Goal: Transaction & Acquisition: Obtain resource

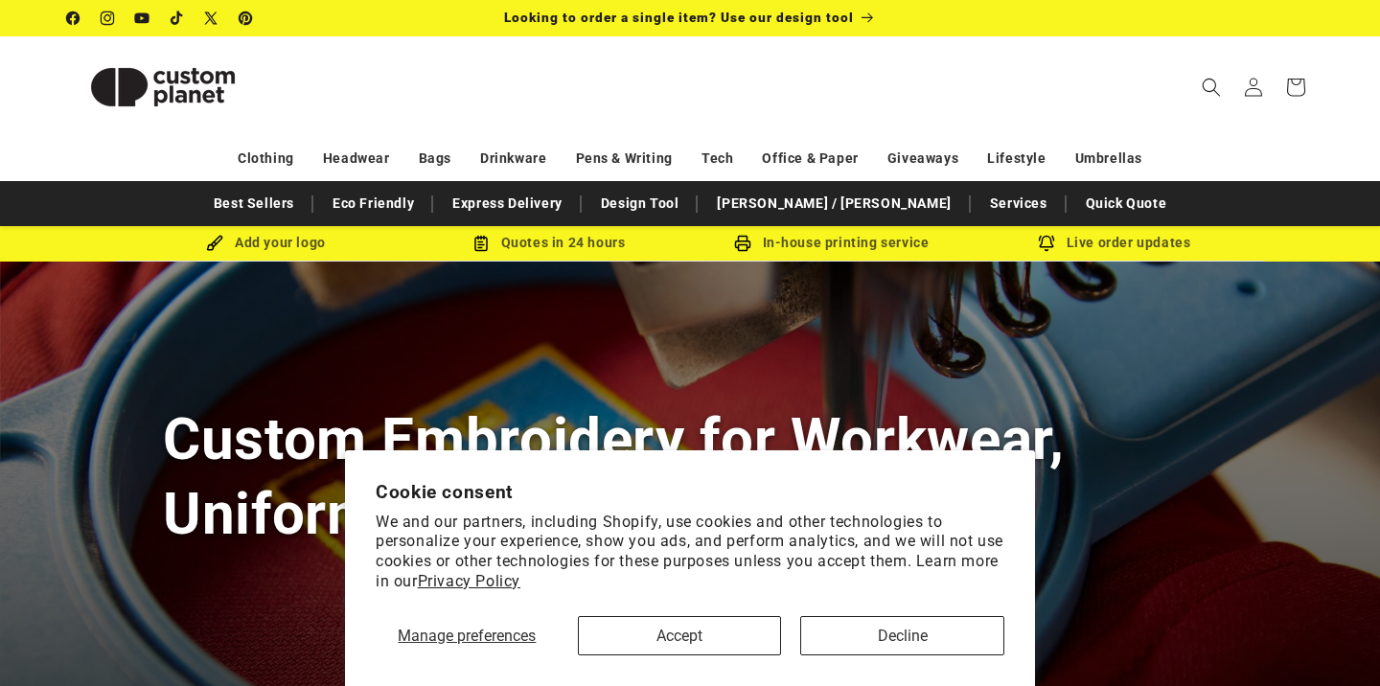
click at [723, 645] on button "Accept" at bounding box center [680, 635] width 204 height 39
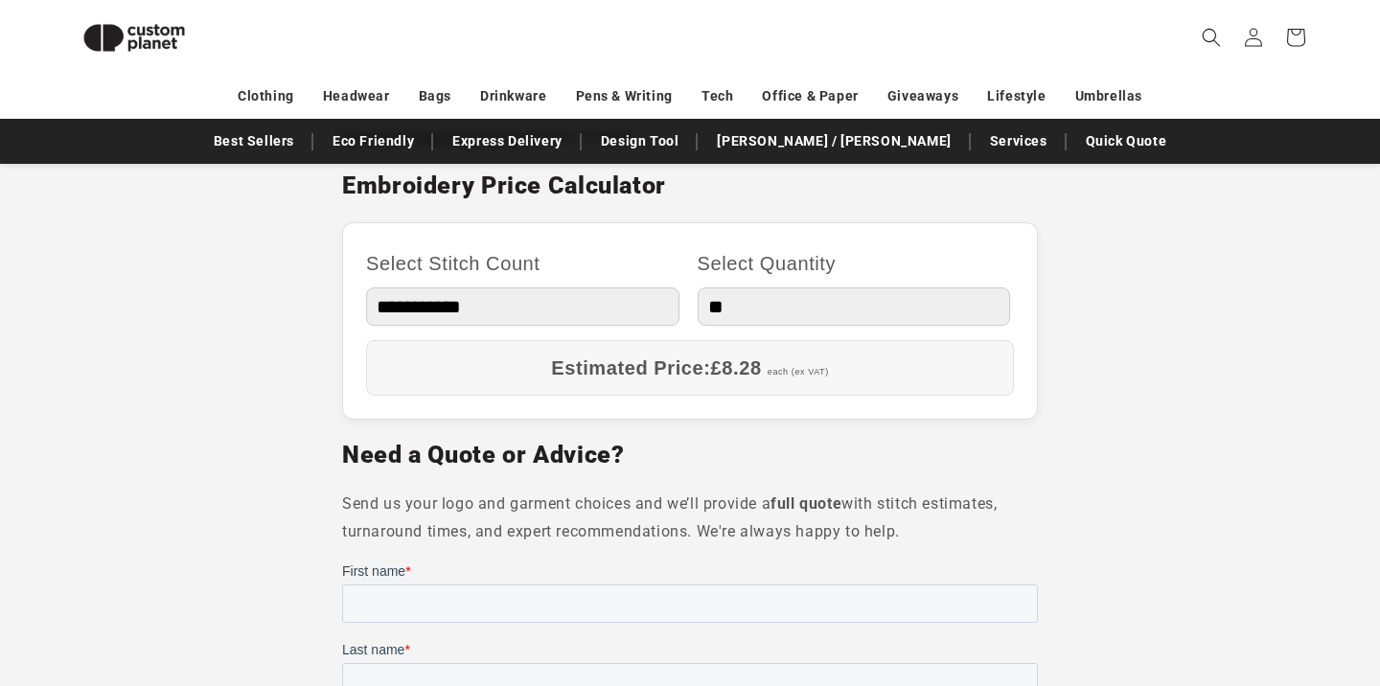
scroll to position [1111, 0]
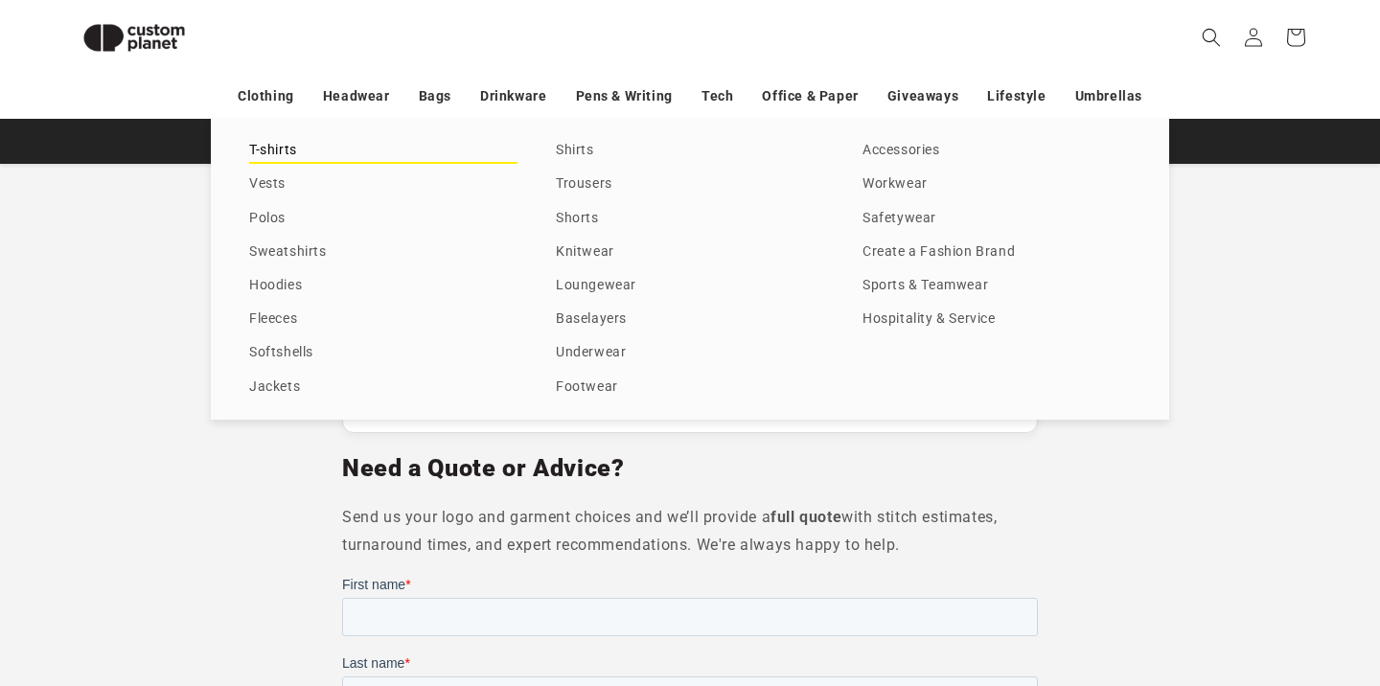
click at [263, 150] on link "T-shirts" at bounding box center [383, 151] width 268 height 26
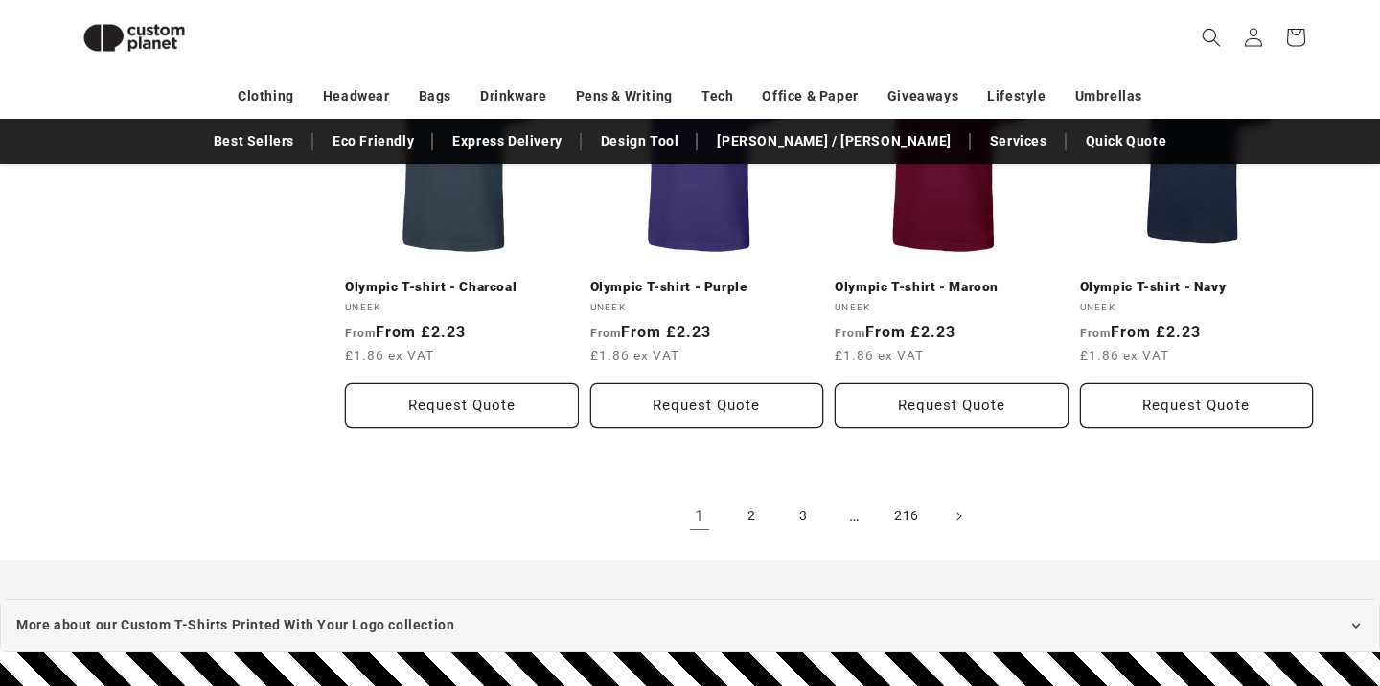
scroll to position [2375, 0]
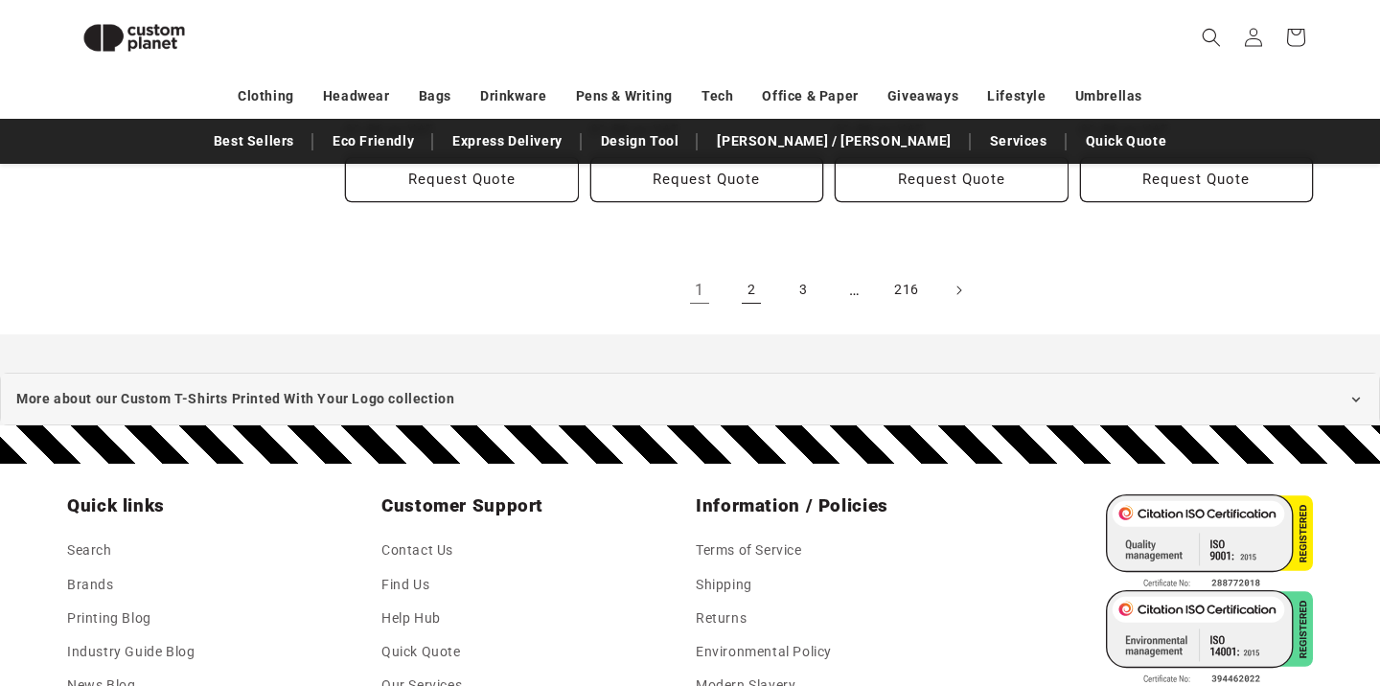
click at [759, 288] on link "2" at bounding box center [751, 290] width 42 height 42
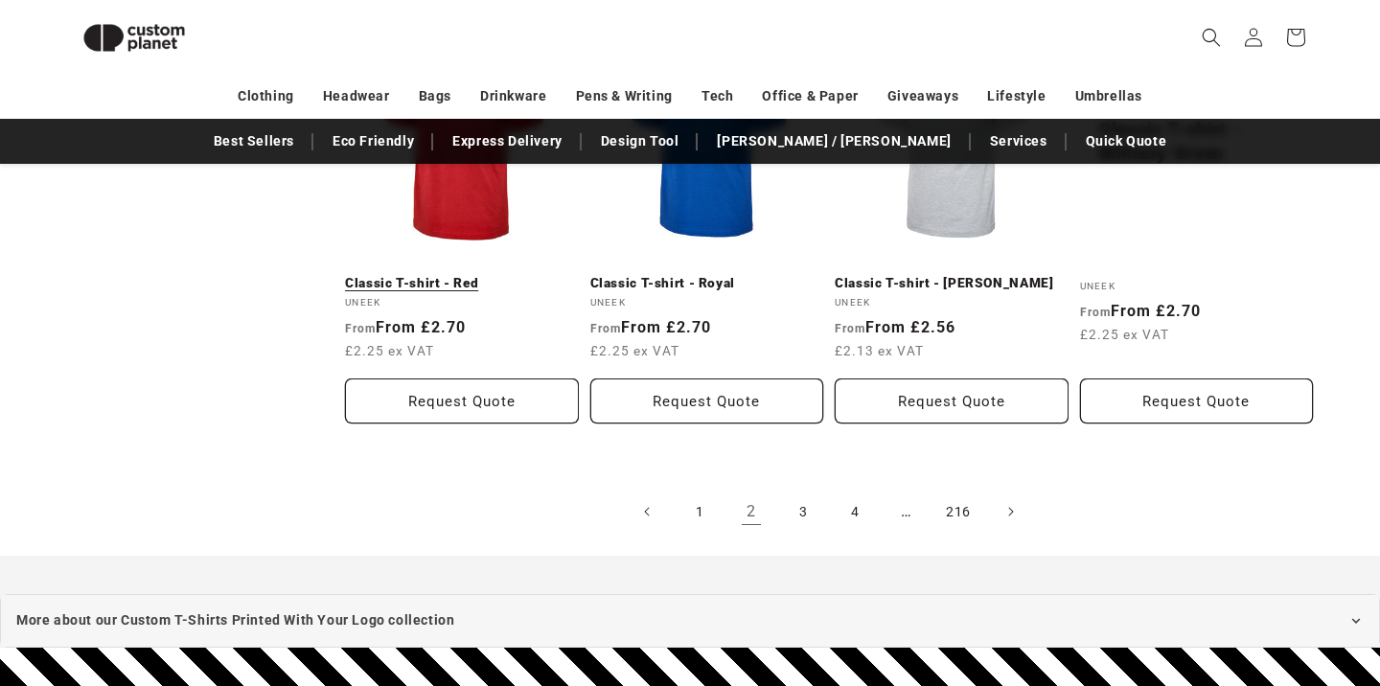
scroll to position [2211, 0]
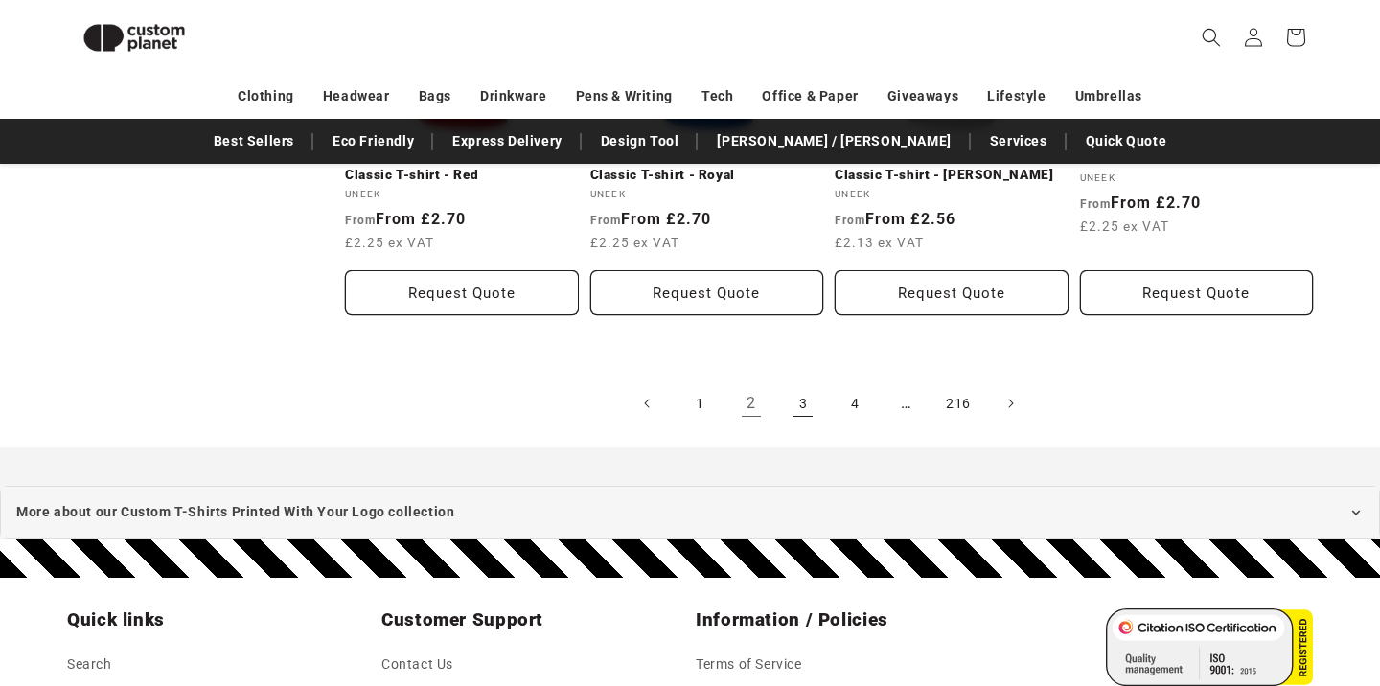
click at [802, 403] on link "3" at bounding box center [803, 403] width 42 height 42
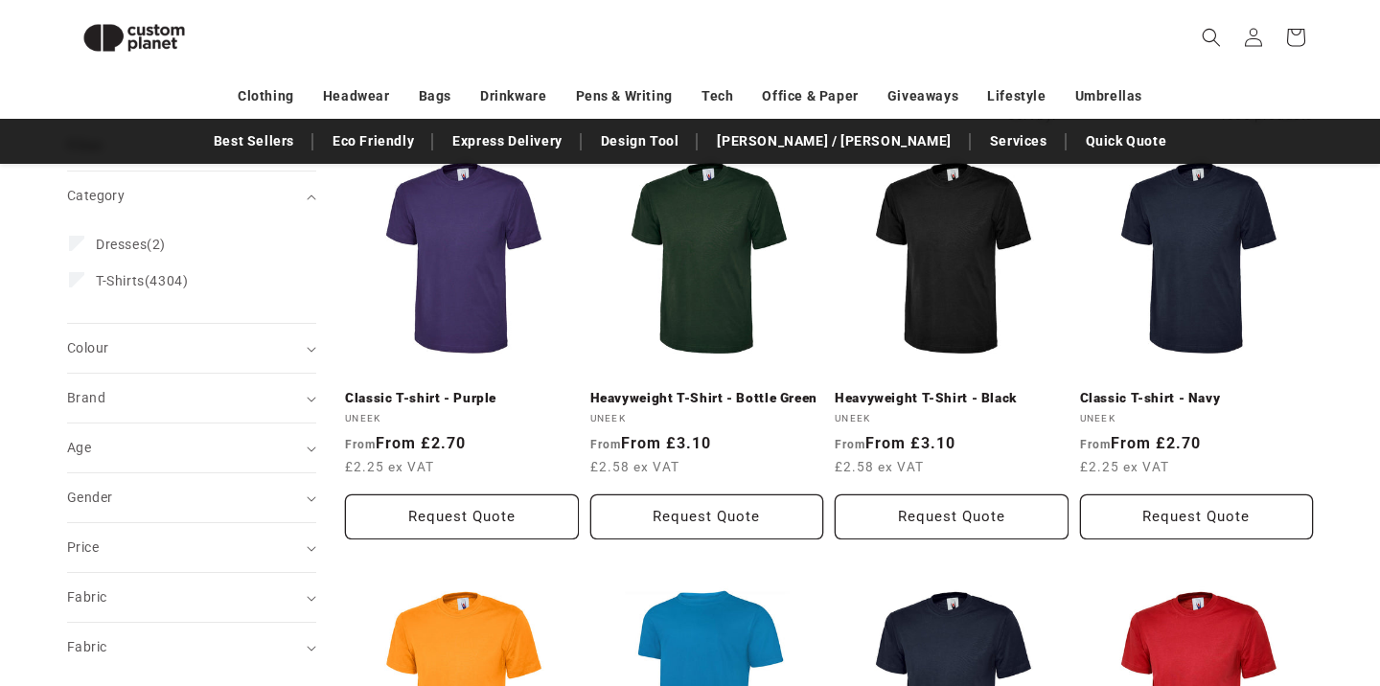
scroll to position [255, 0]
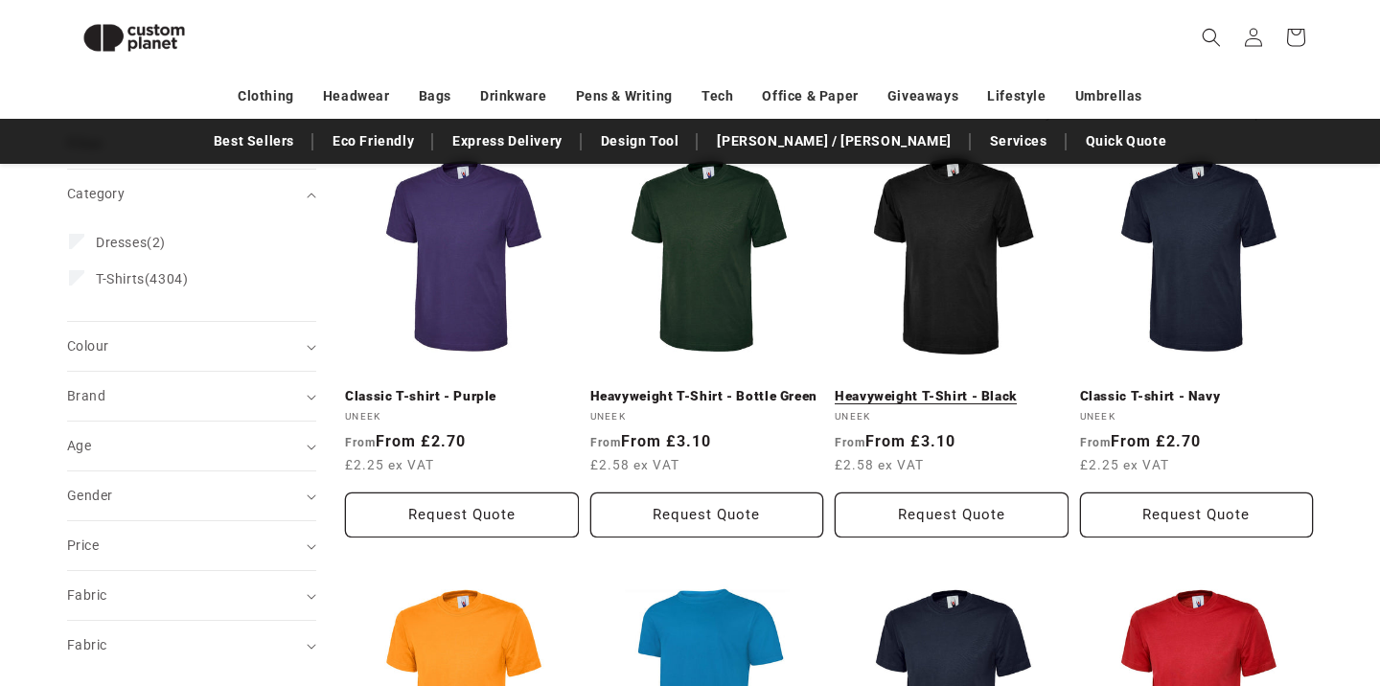
click at [881, 388] on link "Heavyweight T-Shirt - Black" at bounding box center [952, 396] width 234 height 17
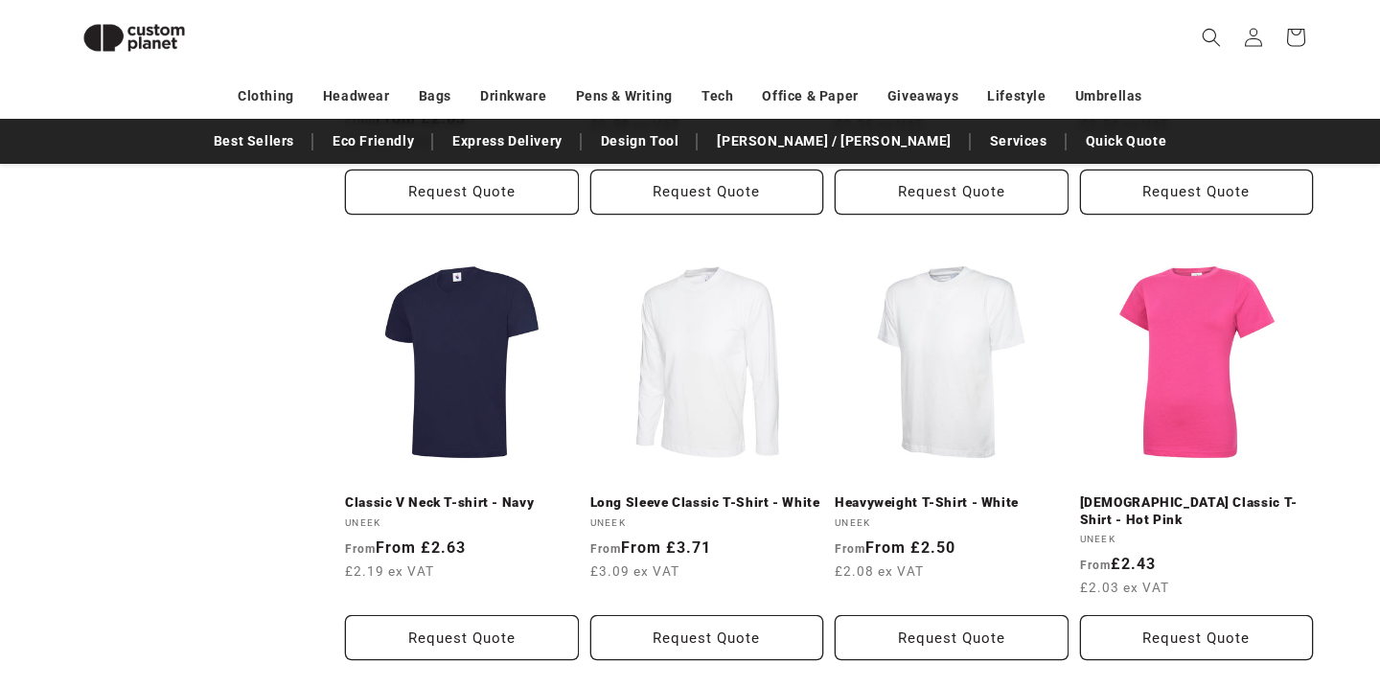
scroll to position [2281, 0]
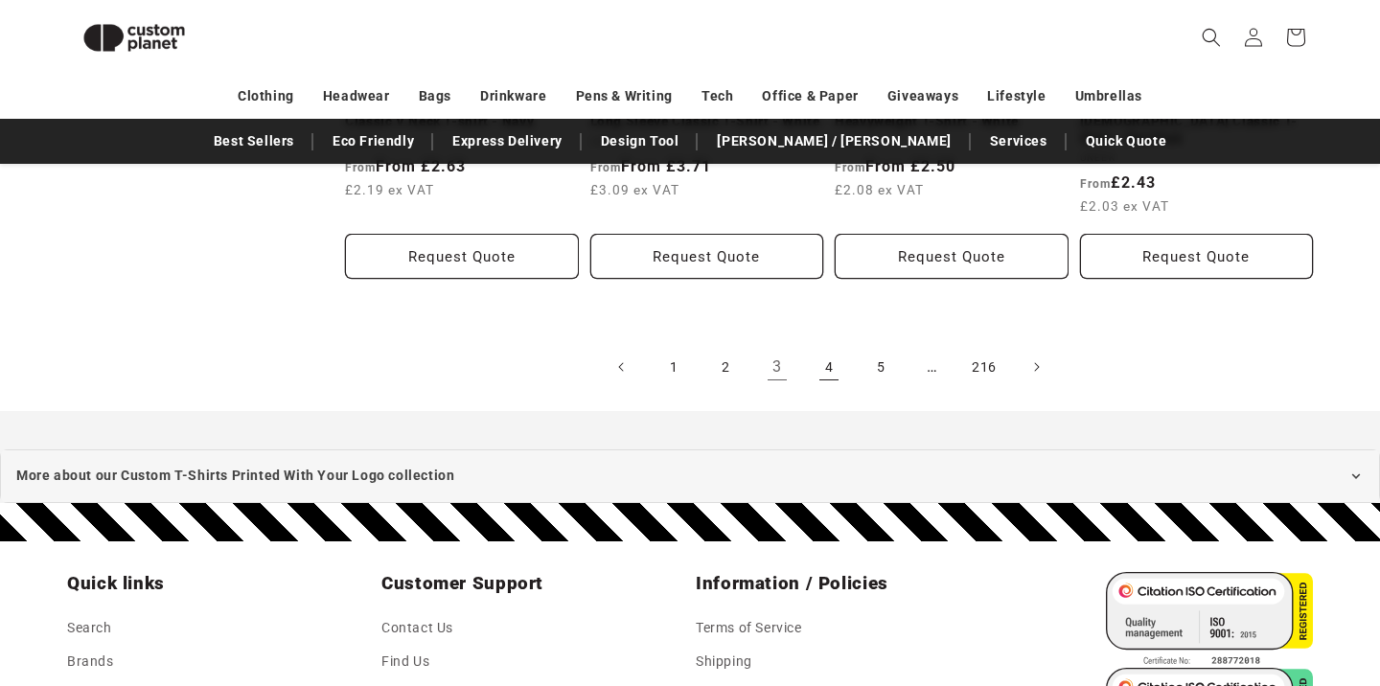
click at [825, 382] on link "4" at bounding box center [829, 367] width 42 height 42
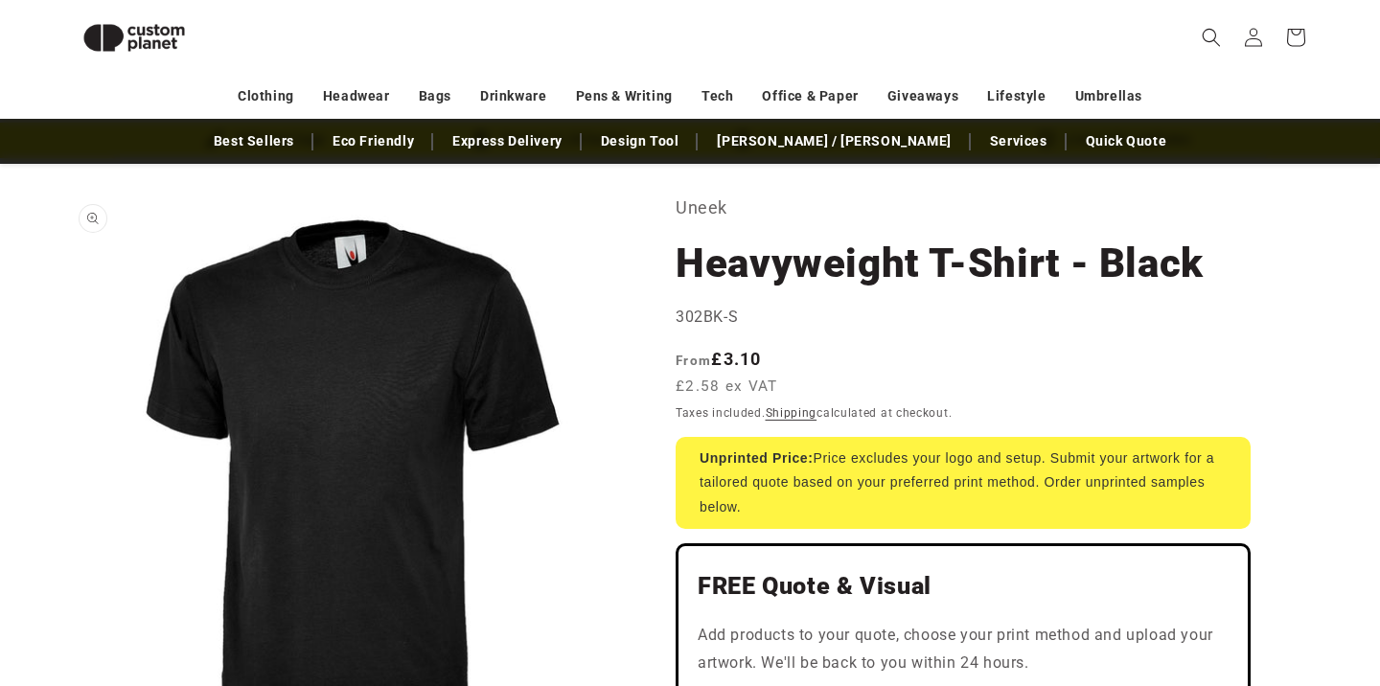
scroll to position [78, 0]
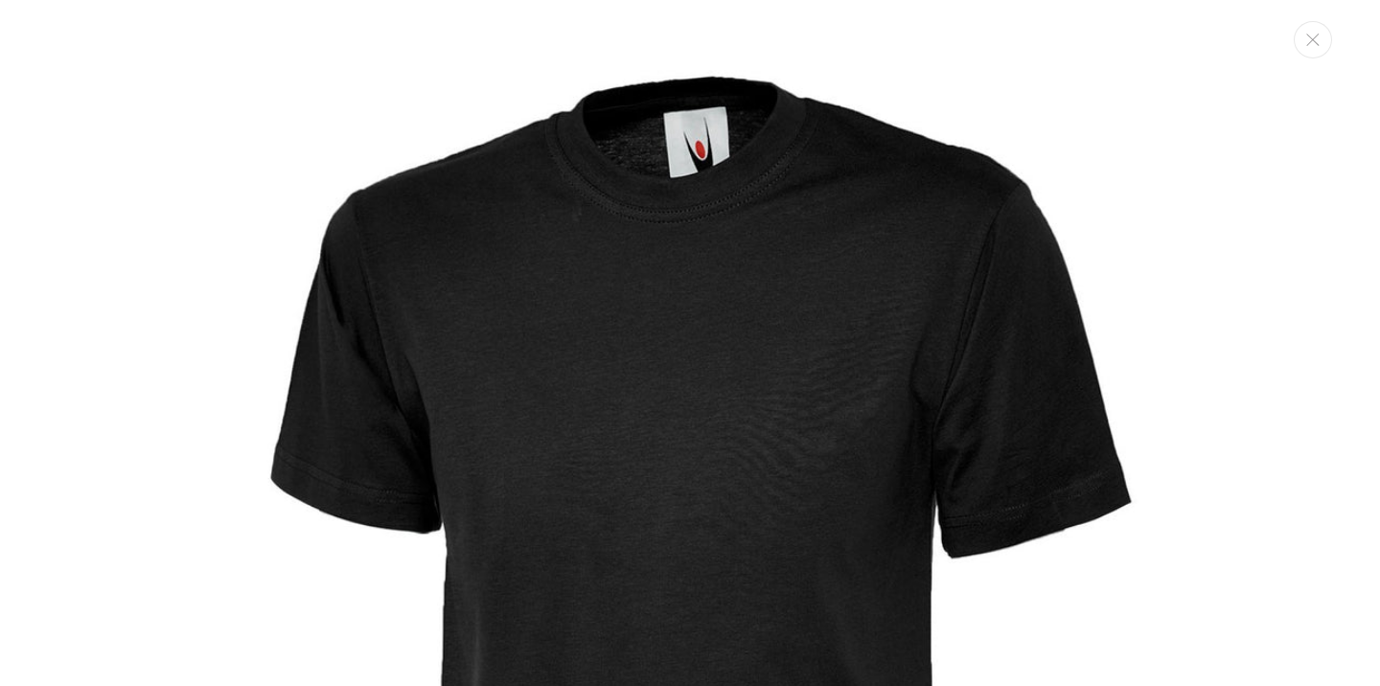
scroll to position [19, 0]
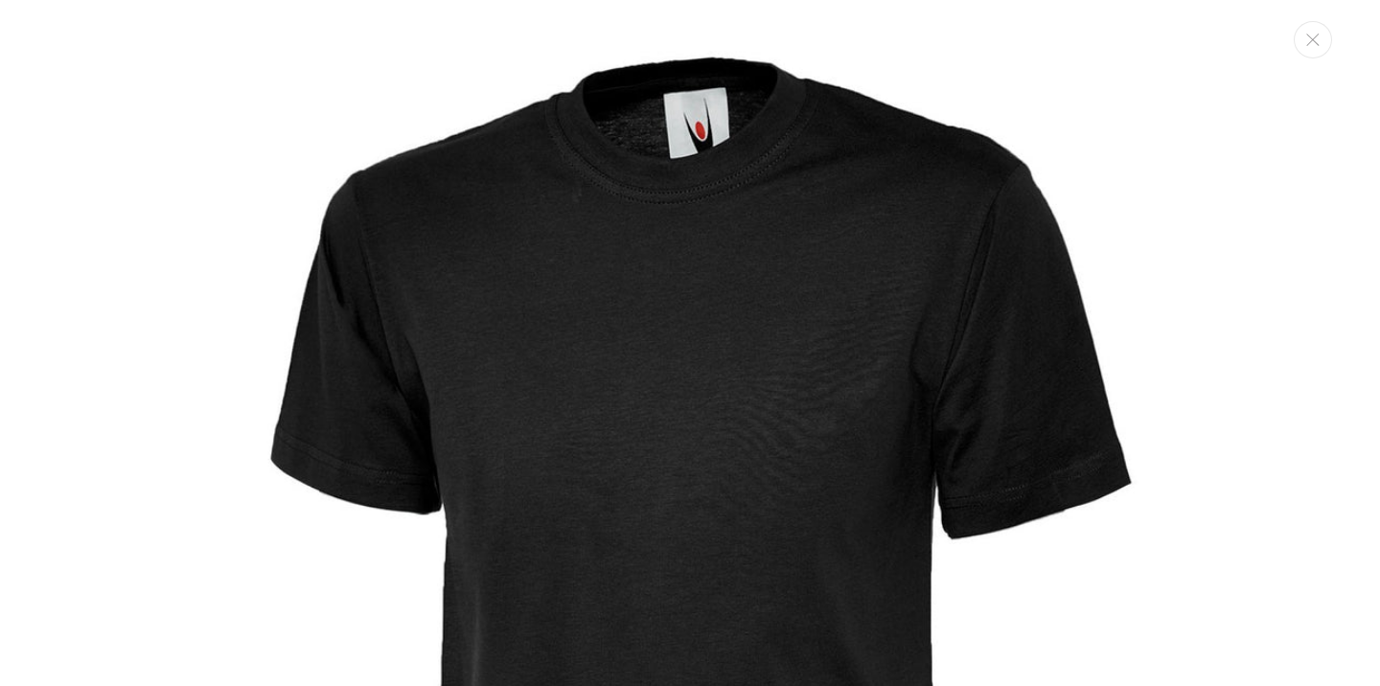
click at [360, 401] on img "Media gallery" at bounding box center [689, 584] width 1169 height 1169
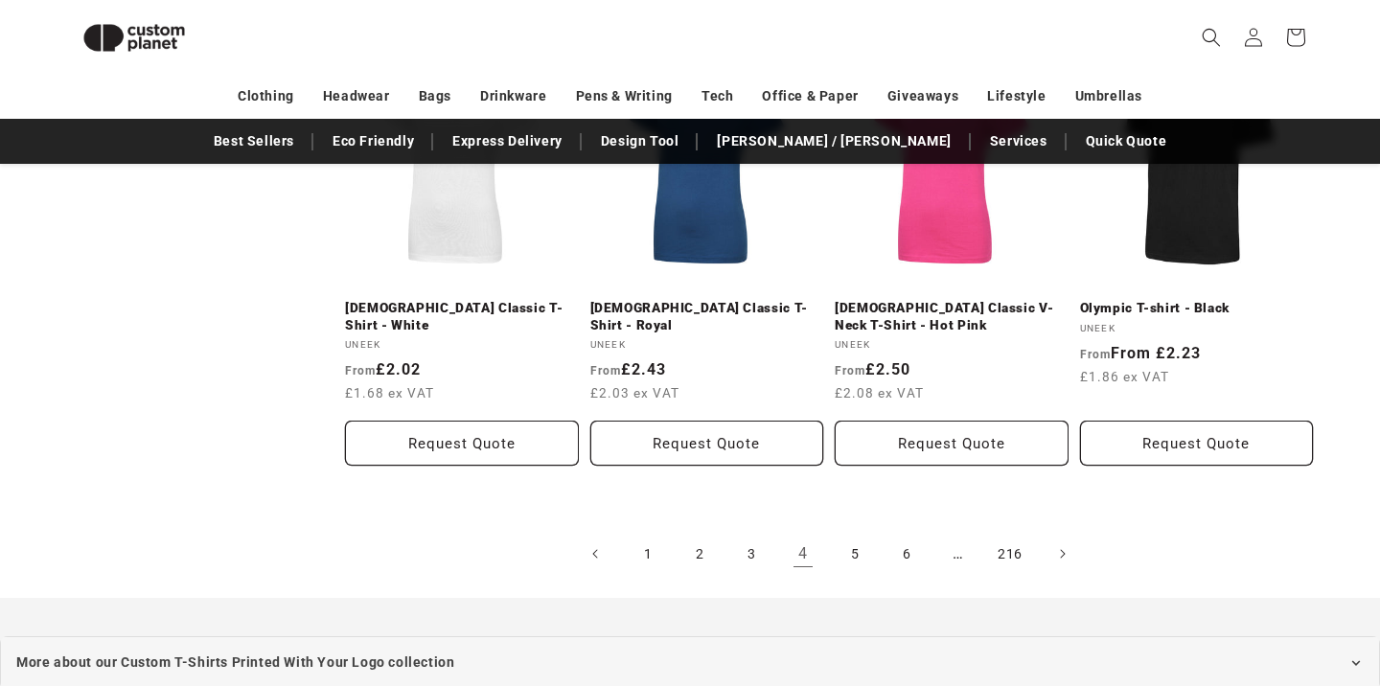
scroll to position [2258, 0]
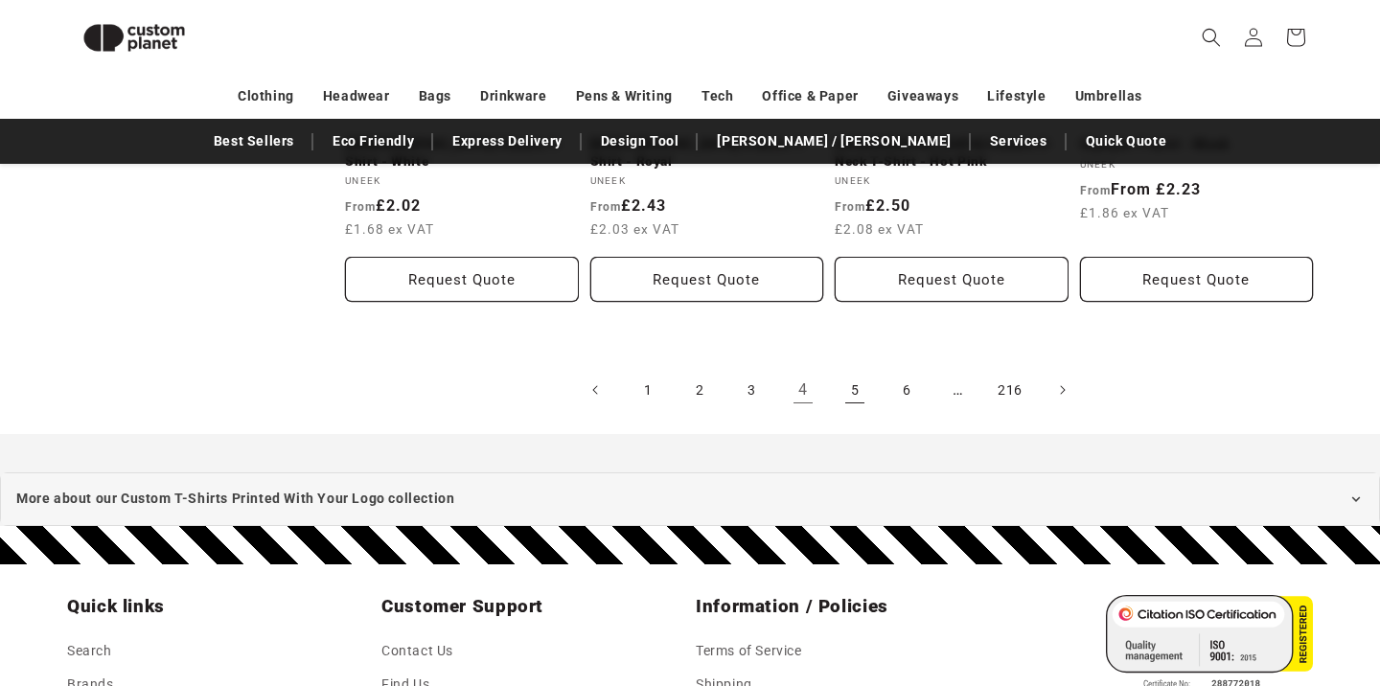
click at [849, 391] on link "5" at bounding box center [855, 390] width 42 height 42
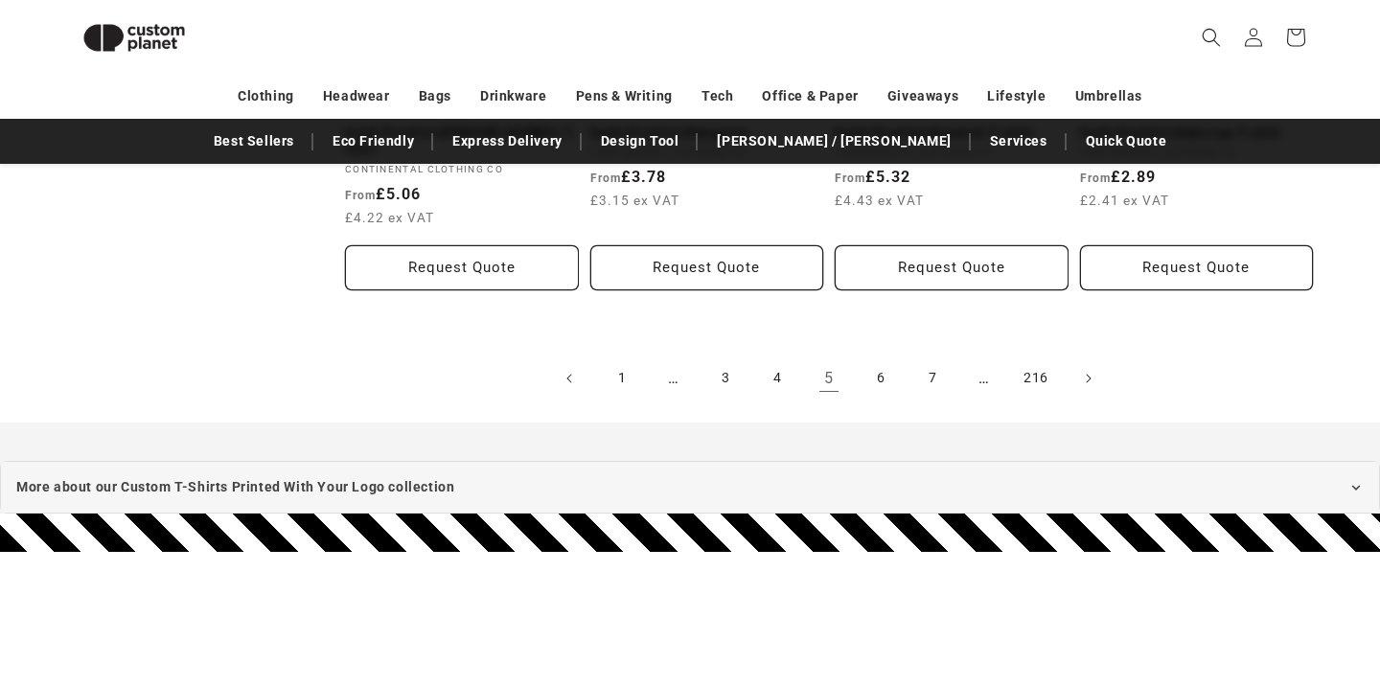
scroll to position [2363, 0]
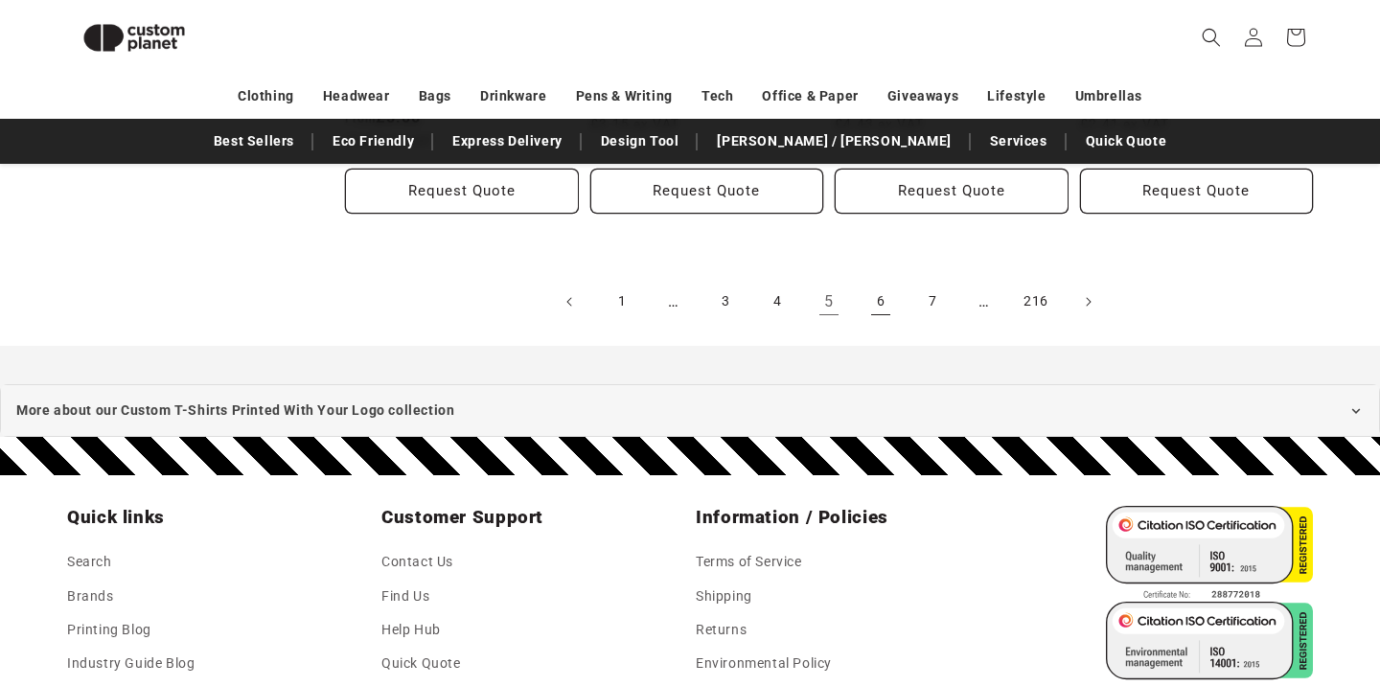
click at [883, 309] on link "6" at bounding box center [881, 302] width 42 height 42
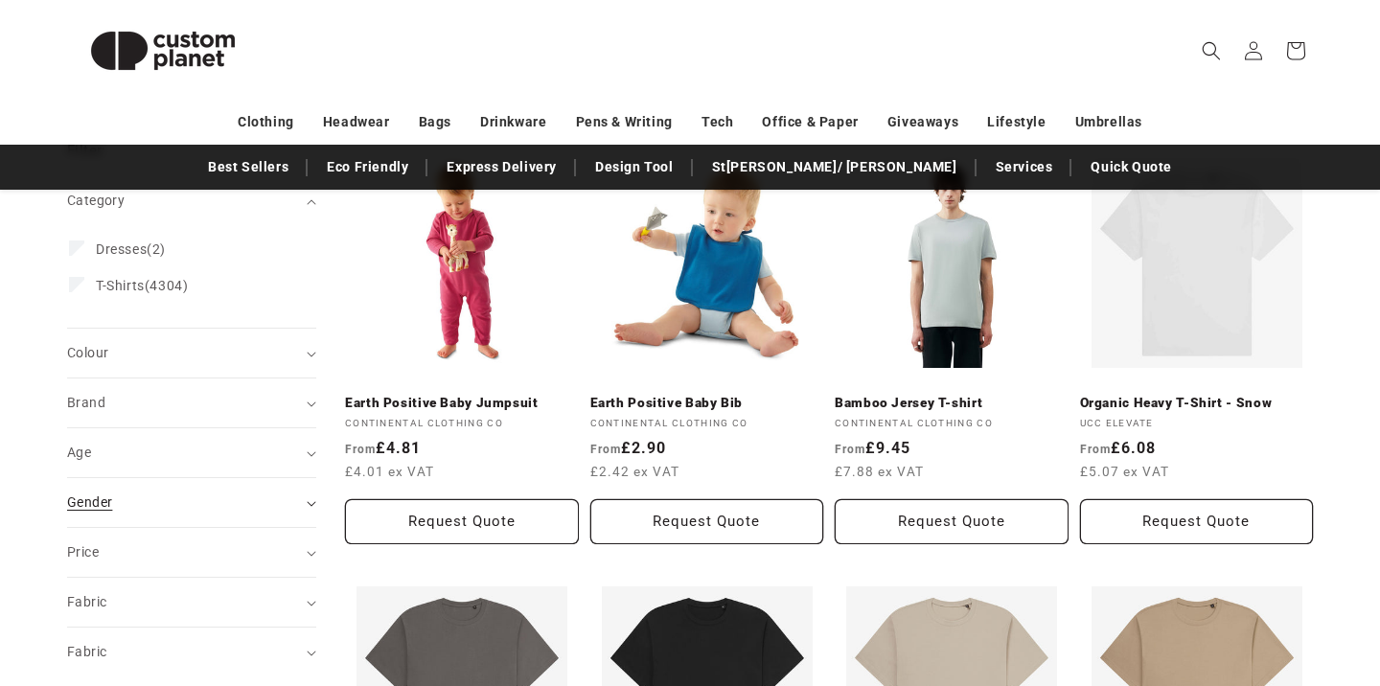
click at [166, 512] on div "Gender (0)" at bounding box center [183, 503] width 233 height 20
click at [150, 538] on label "Female (920) Female (920 products)" at bounding box center [186, 551] width 234 height 36
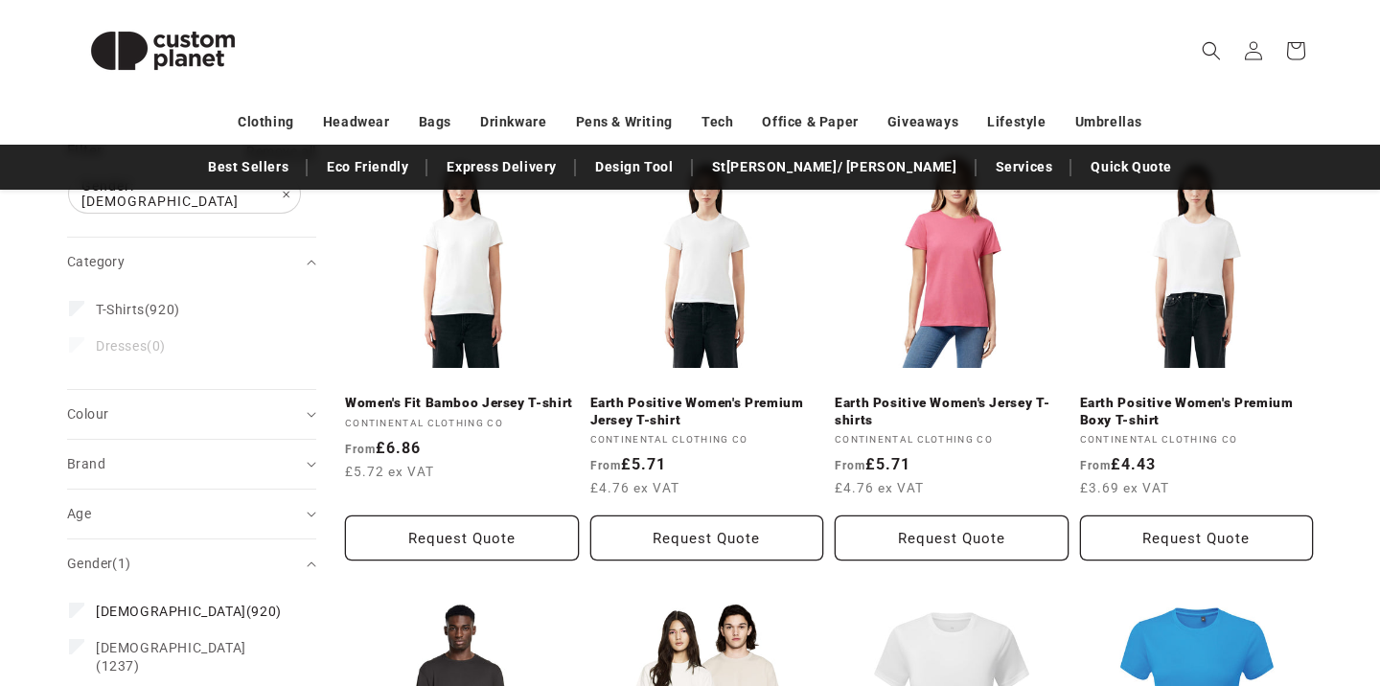
click at [92, 366] on div "Category T-Shirts (920) T-Shirts (920 products) Dresses (0) Dresses (0 products)" at bounding box center [191, 338] width 249 height 103
click at [108, 406] on span "Colour (0)" at bounding box center [87, 413] width 41 height 15
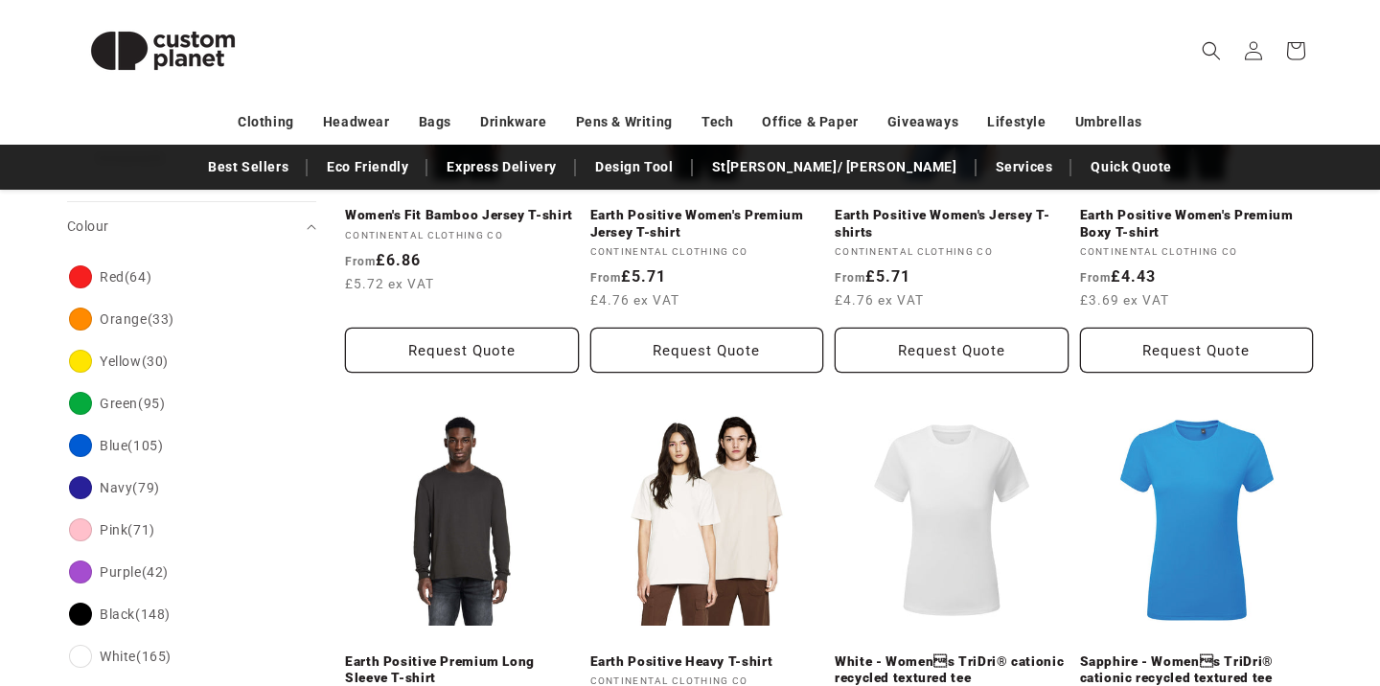
scroll to position [464, 0]
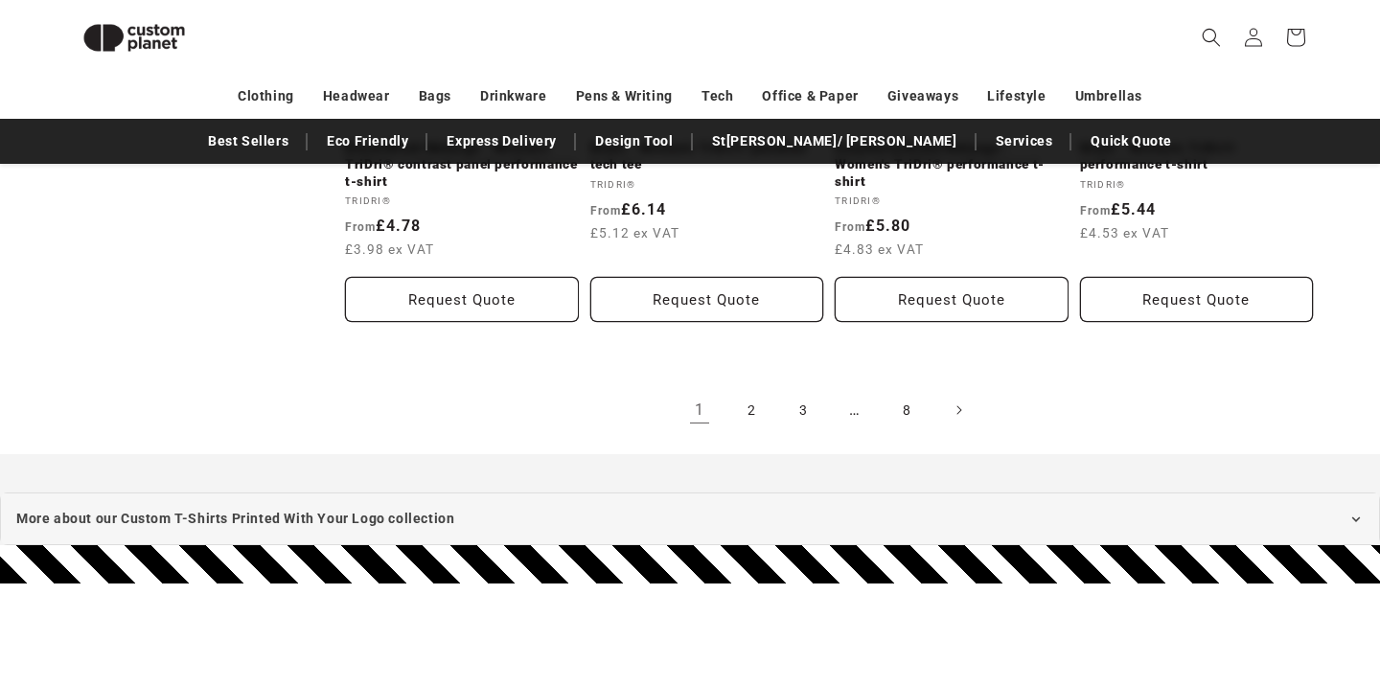
scroll to position [2321, 0]
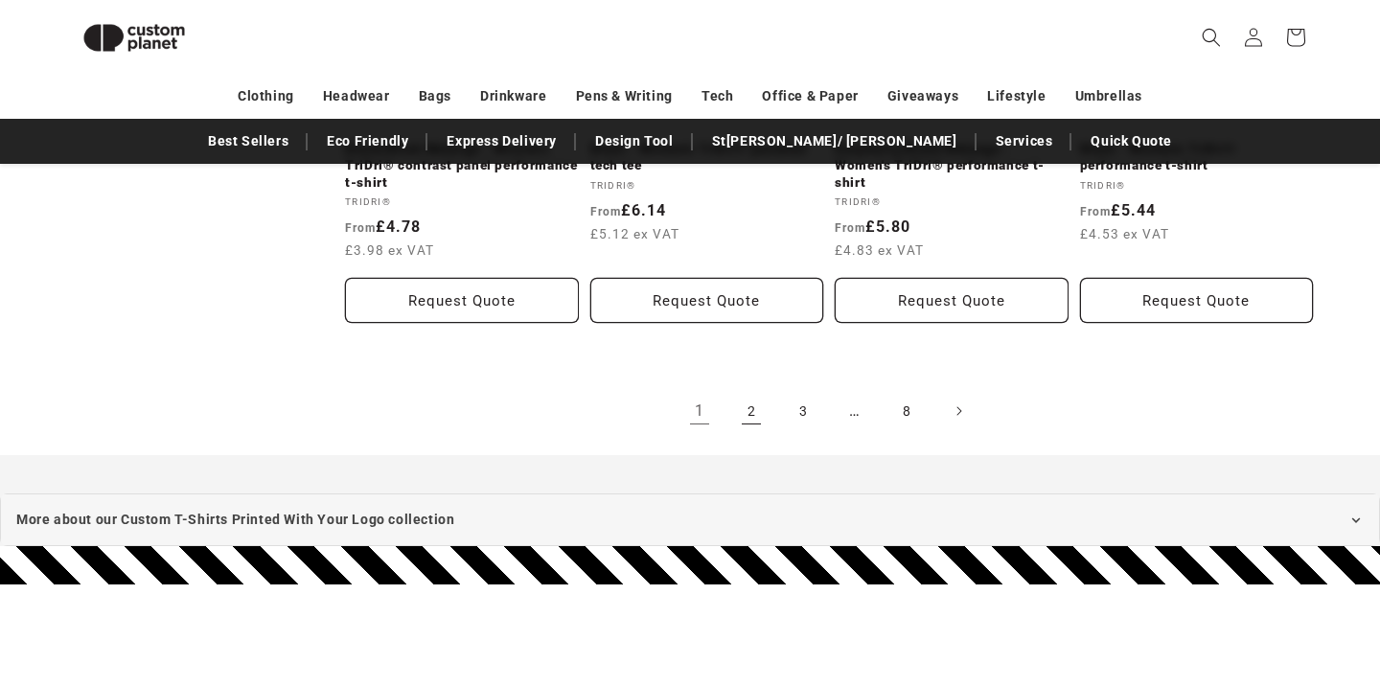
click at [738, 422] on link "2" at bounding box center [751, 411] width 42 height 42
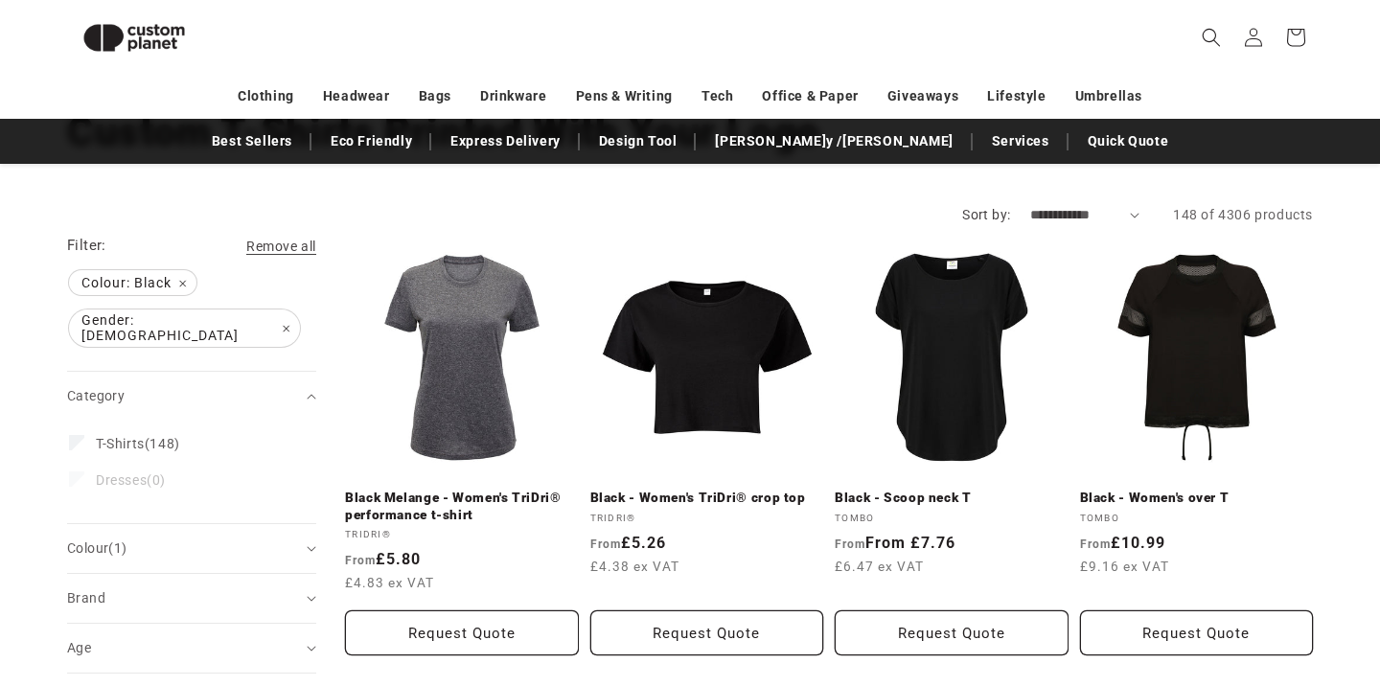
scroll to position [590, 0]
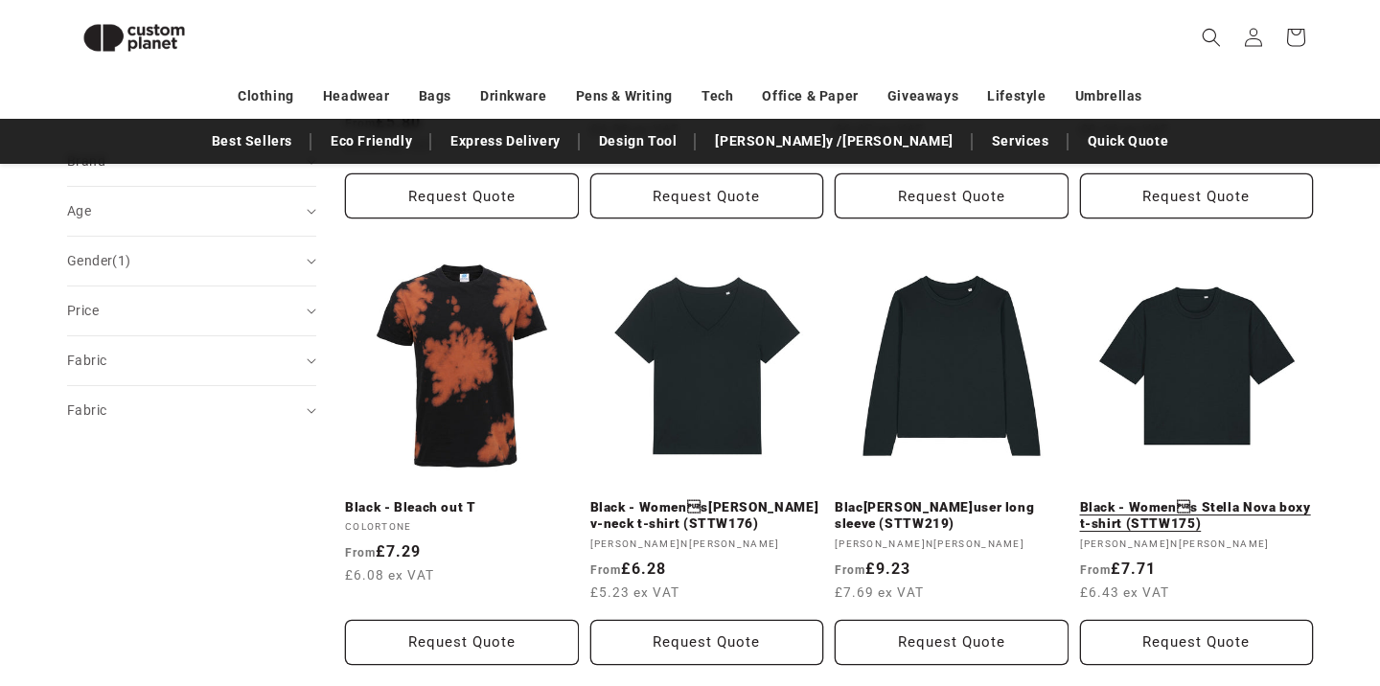
click at [1192, 499] on link "Black - Womens Stella Nova boxy t-shirt (STTW175)" at bounding box center [1197, 516] width 234 height 34
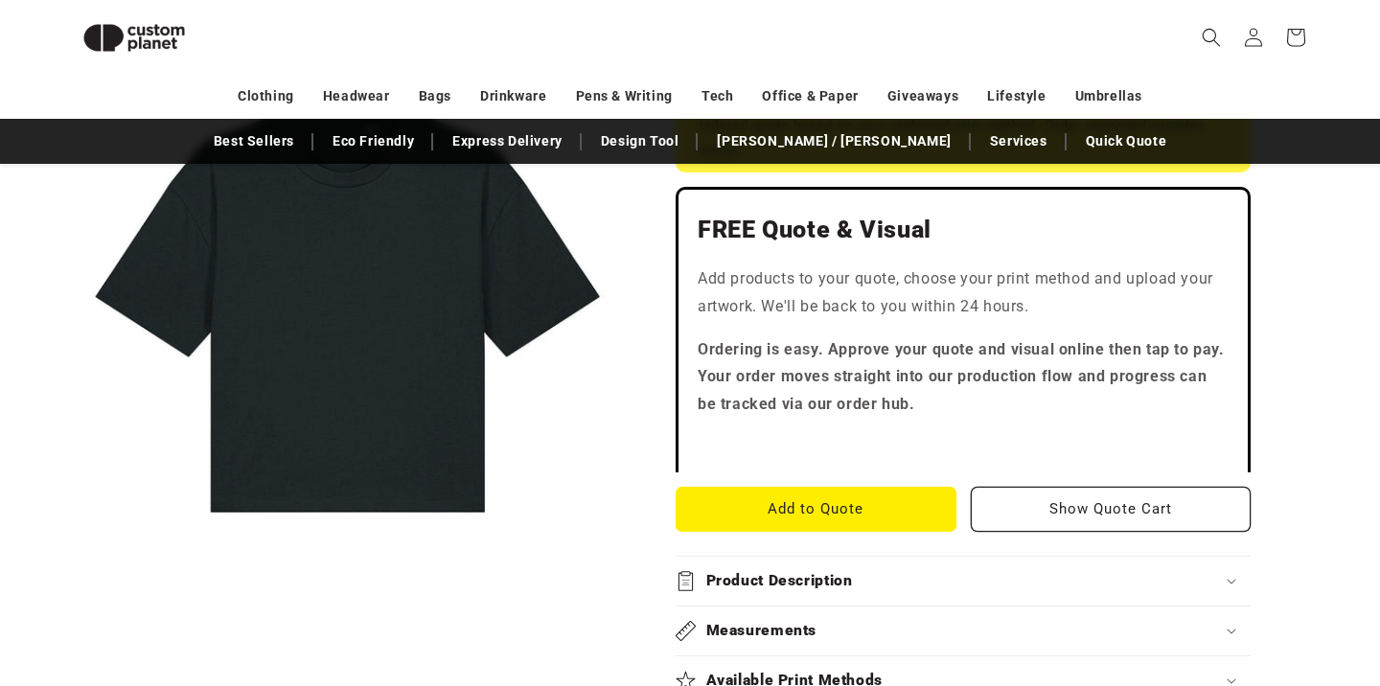
scroll to position [517, 0]
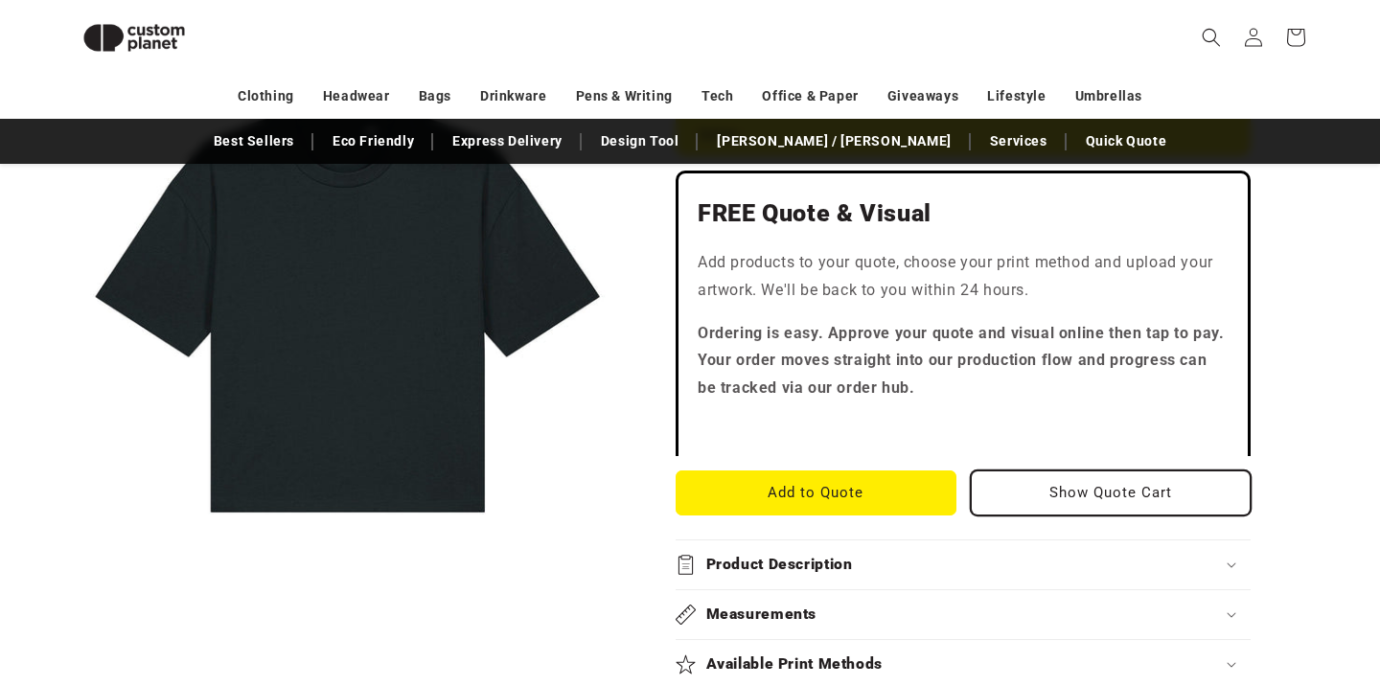
click at [992, 490] on button "Show Quote Cart" at bounding box center [1111, 493] width 281 height 45
click at [727, 498] on button "Add to Quote" at bounding box center [816, 493] width 281 height 45
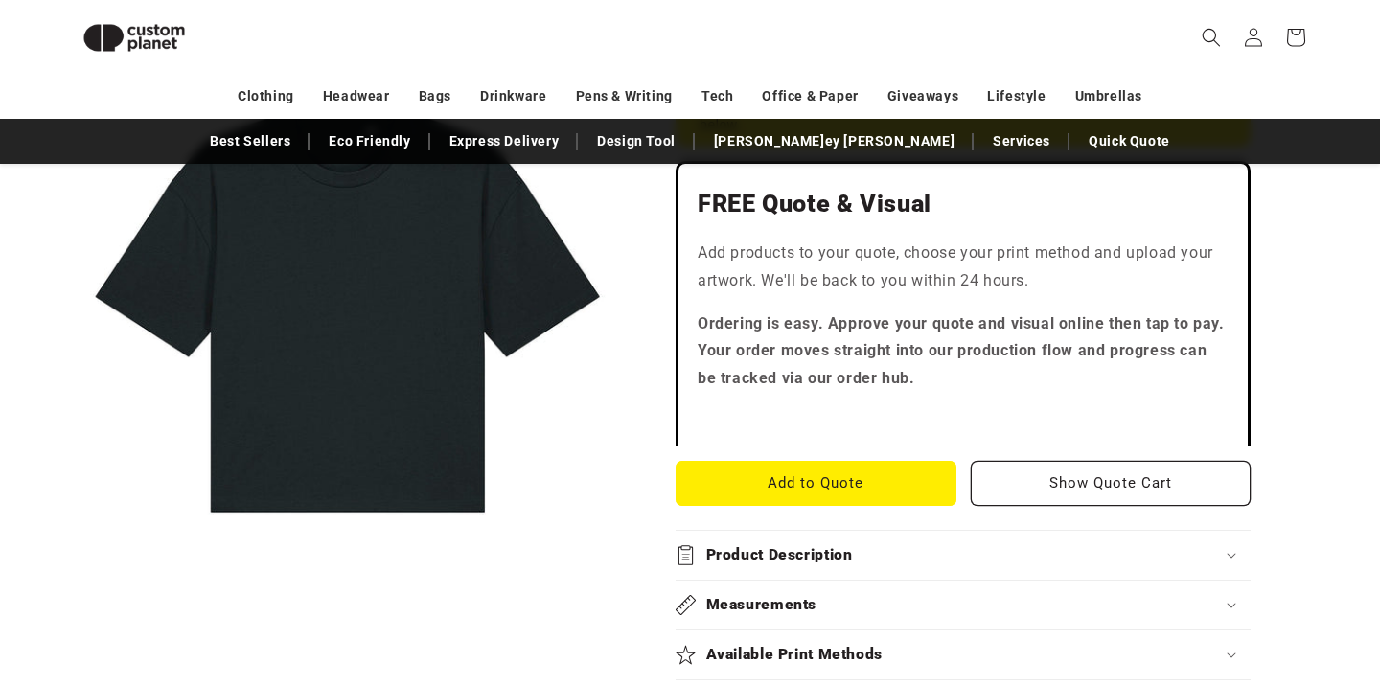
scroll to position [541, 0]
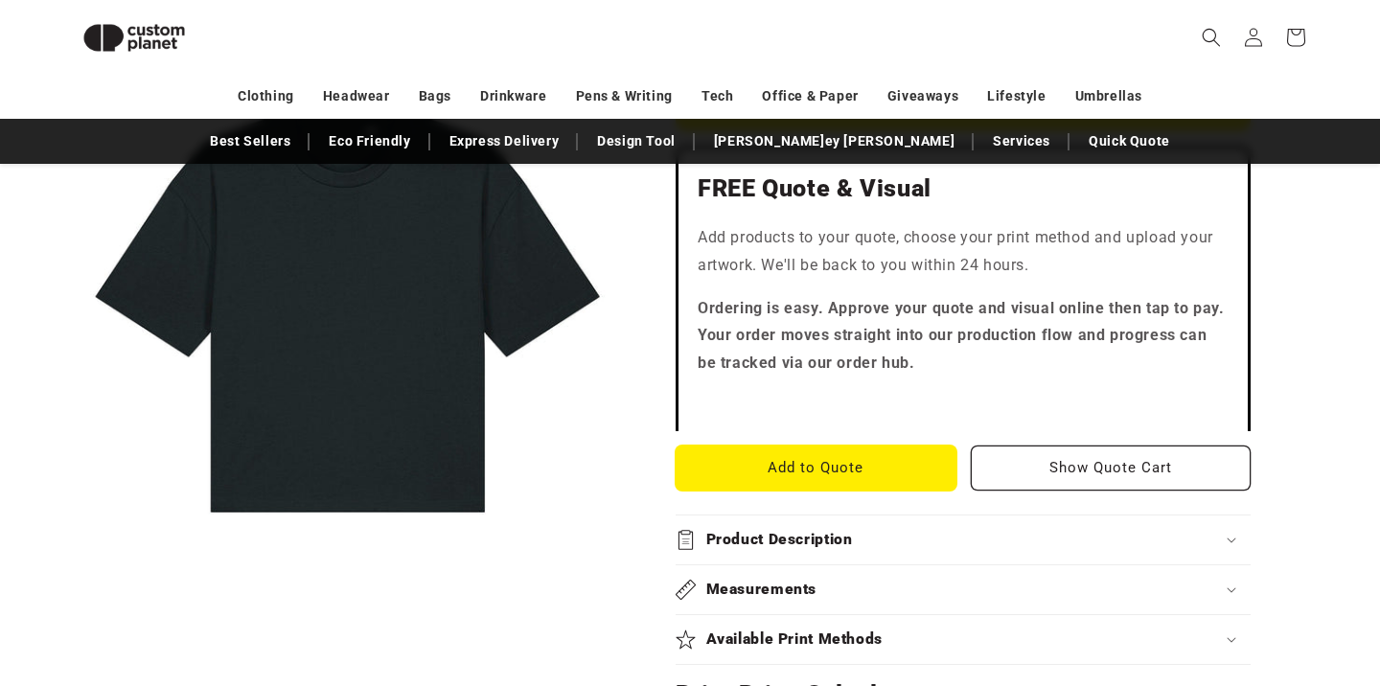
click at [855, 465] on button "Add to Quote" at bounding box center [816, 468] width 281 height 45
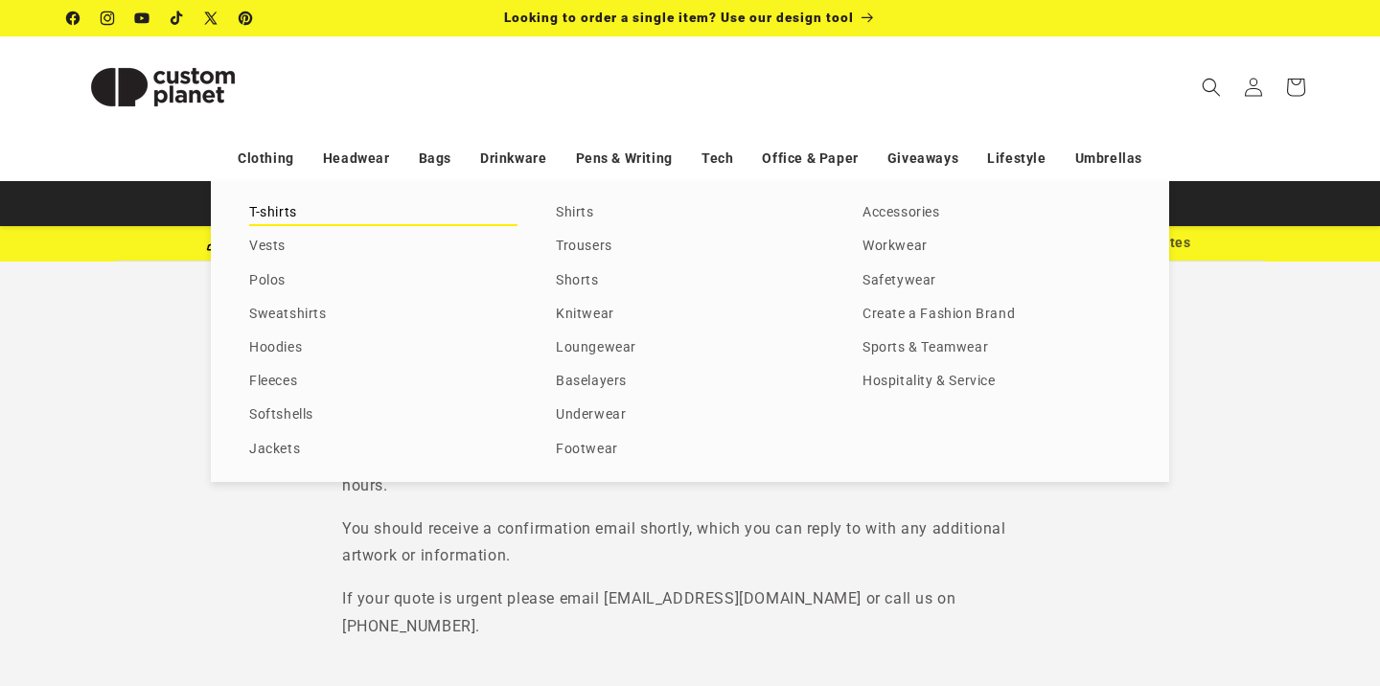
click at [278, 217] on link "T-shirts" at bounding box center [383, 213] width 268 height 26
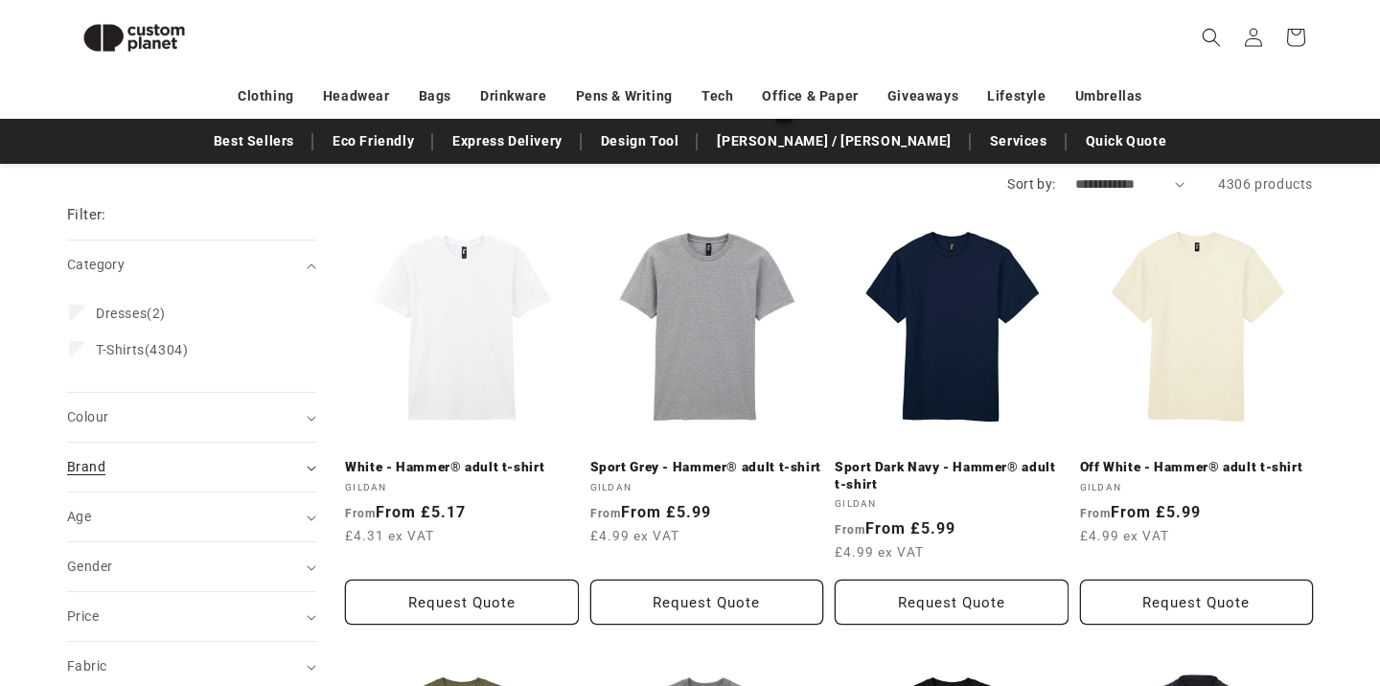
scroll to position [281, 0]
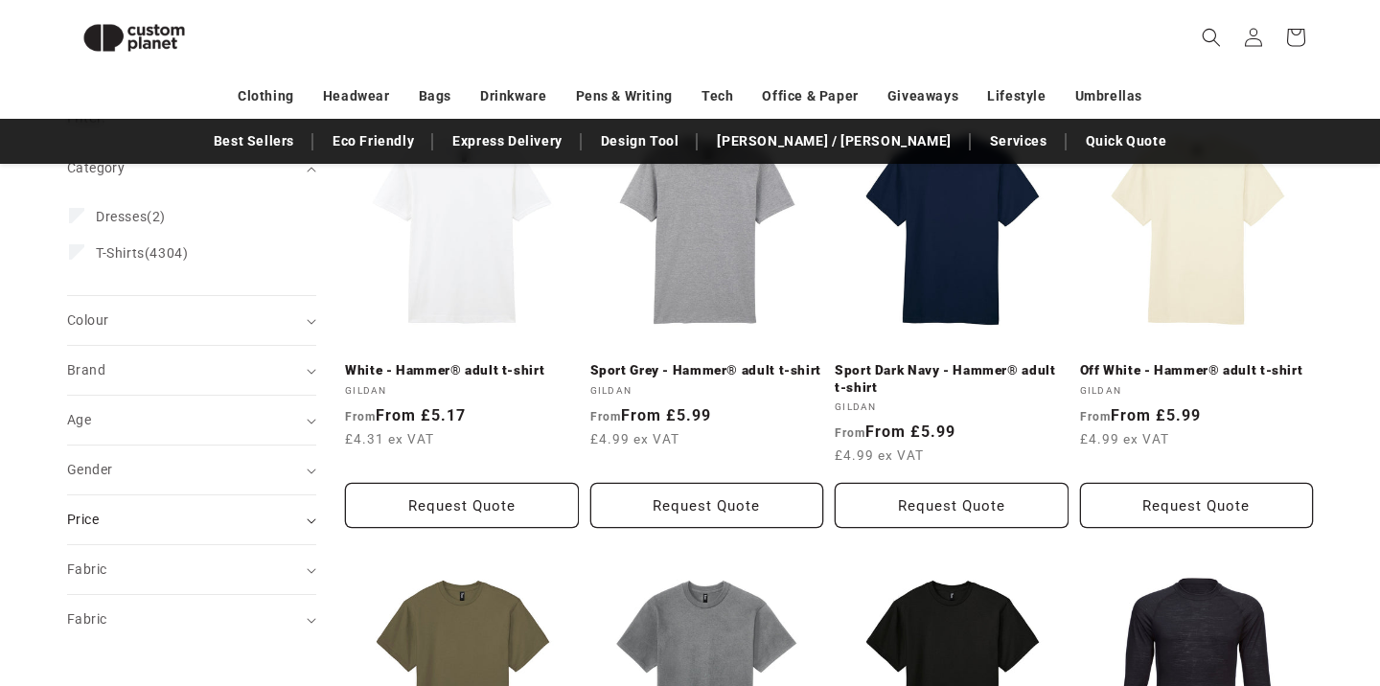
click at [189, 495] on summary "Price" at bounding box center [191, 519] width 249 height 49
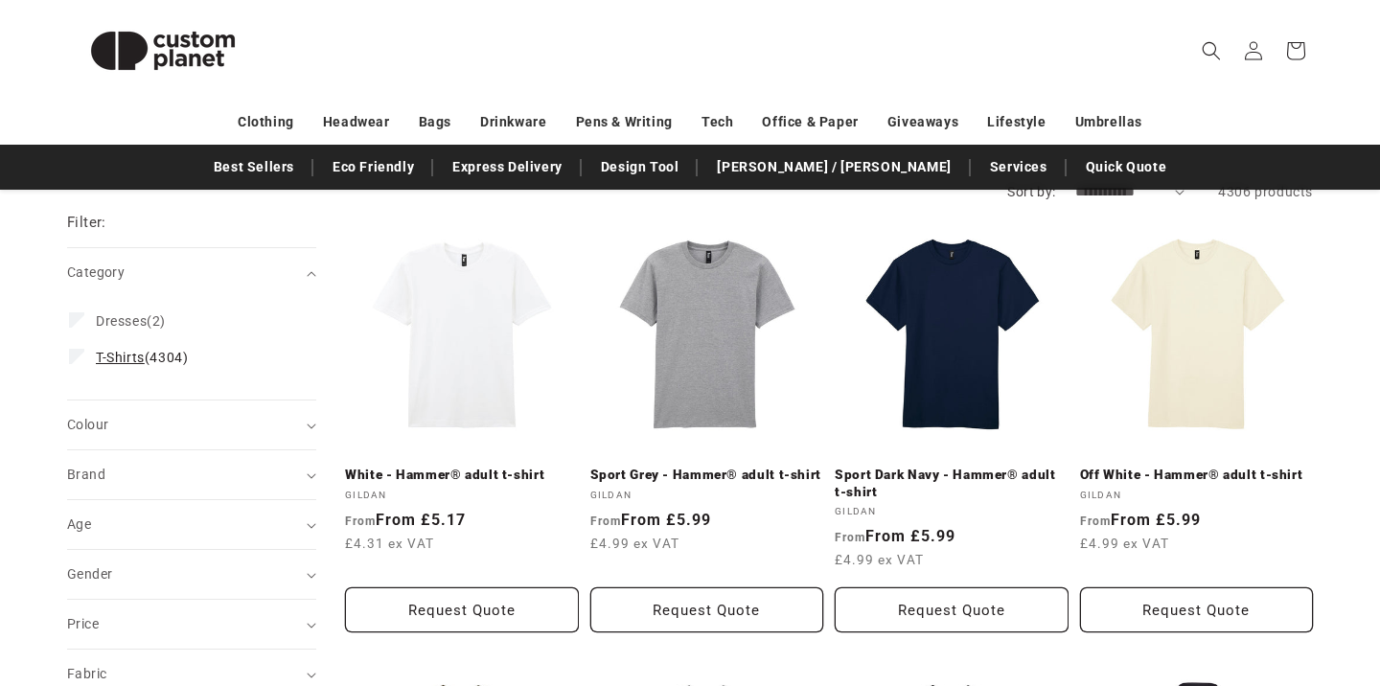
scroll to position [211, 0]
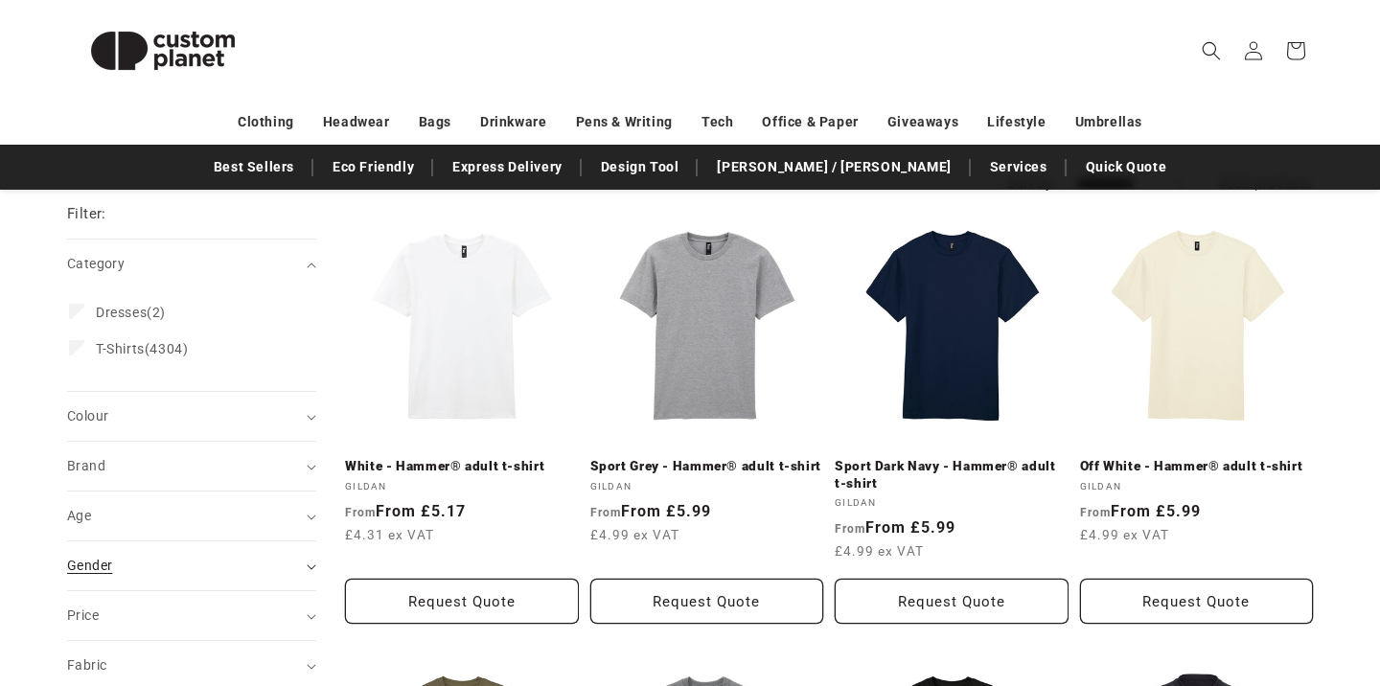
click at [190, 554] on summary "Gender (0)" at bounding box center [191, 565] width 249 height 49
click at [123, 645] on span "Male" at bounding box center [171, 650] width 150 height 15
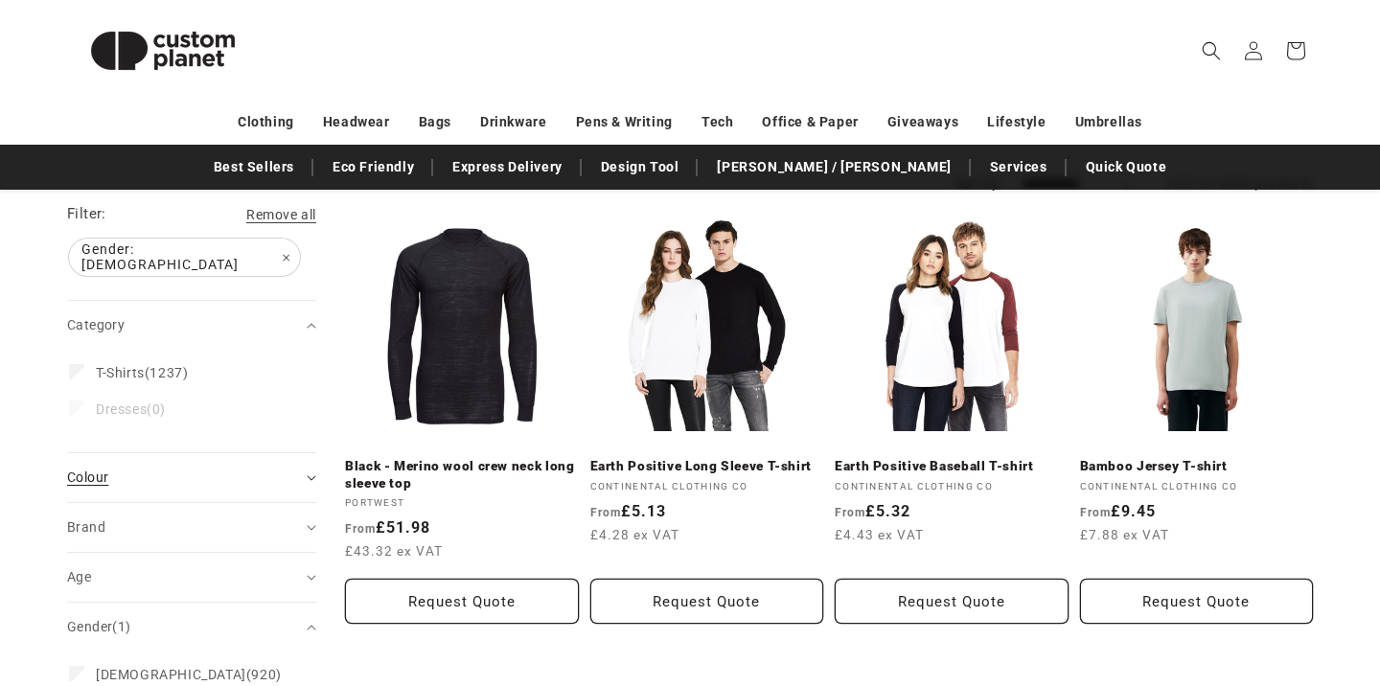
click at [243, 468] on div "Colour (0)" at bounding box center [183, 478] width 233 height 20
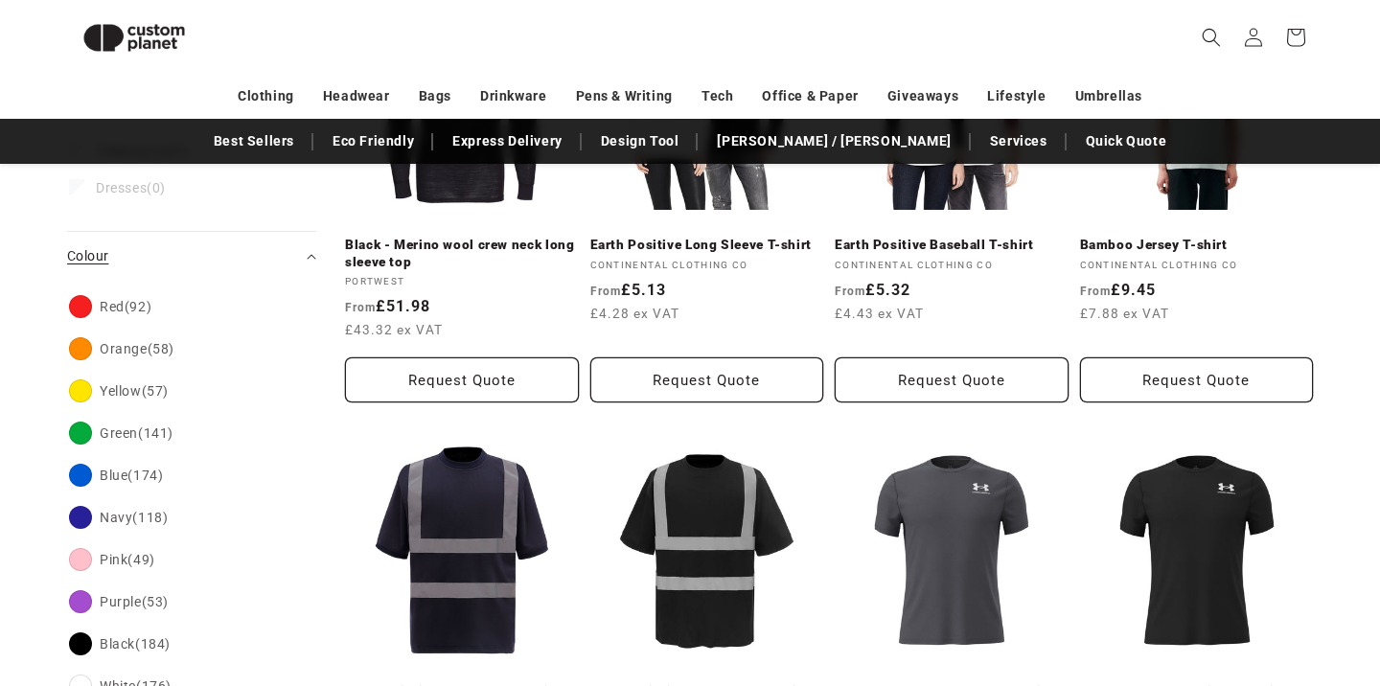
scroll to position [534, 0]
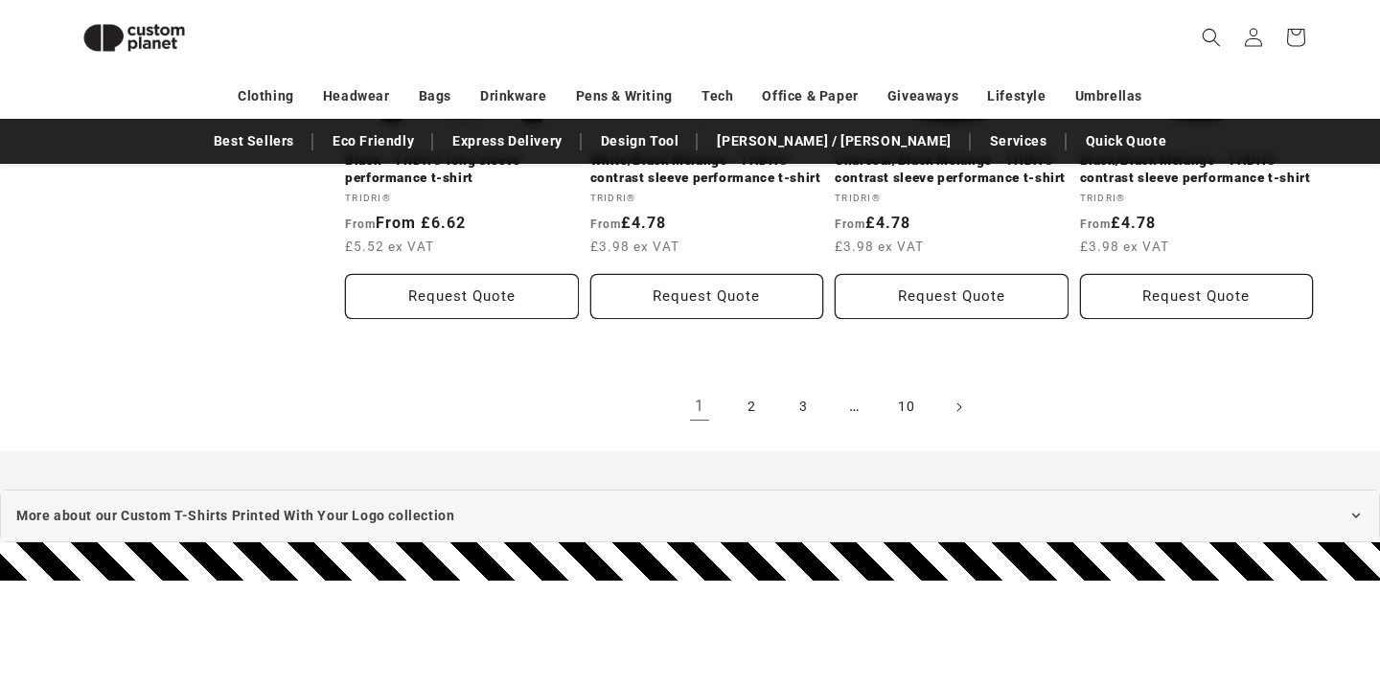
scroll to position [2280, 0]
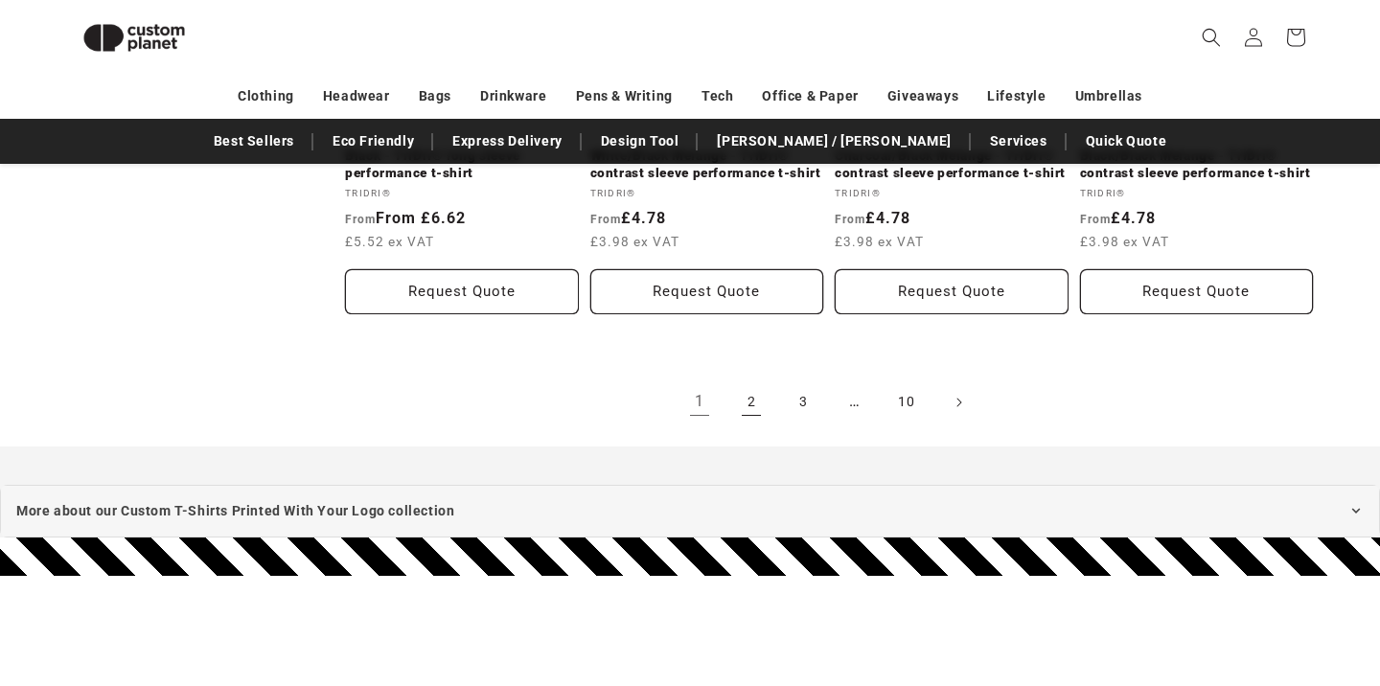
click at [739, 424] on link "2" at bounding box center [751, 402] width 42 height 42
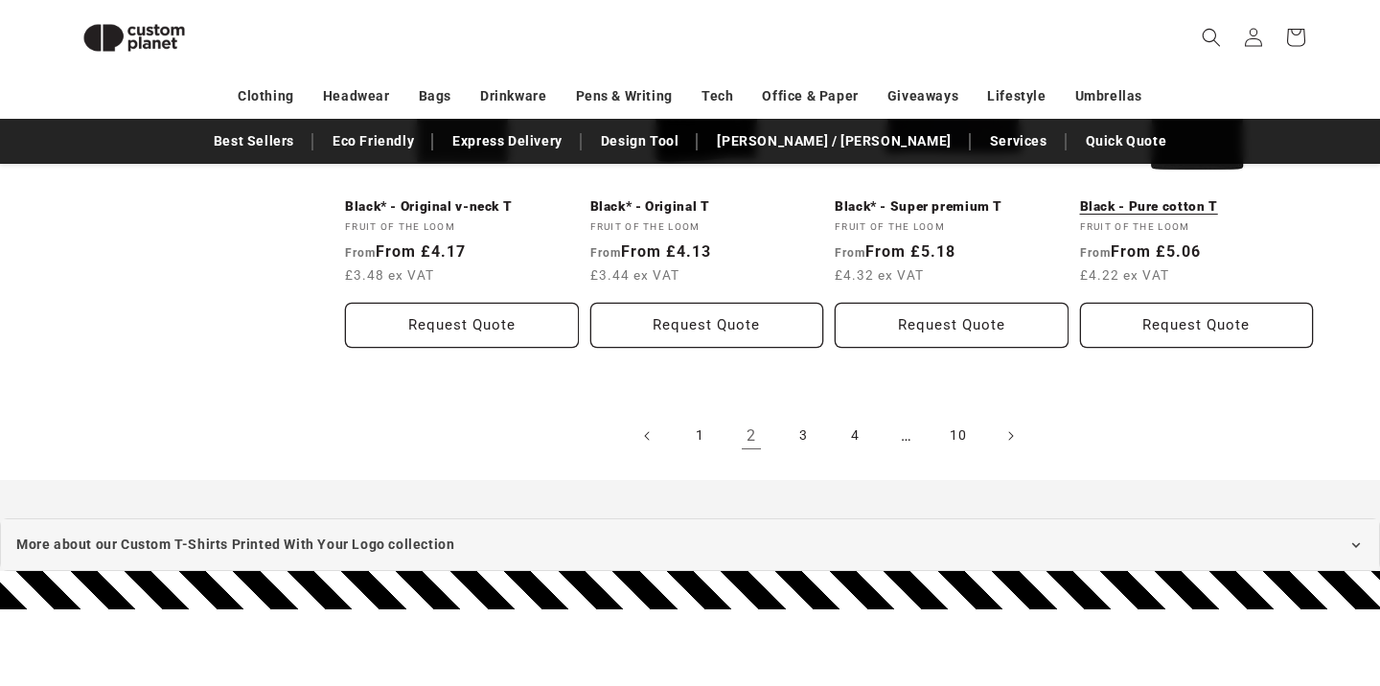
scroll to position [2232, 0]
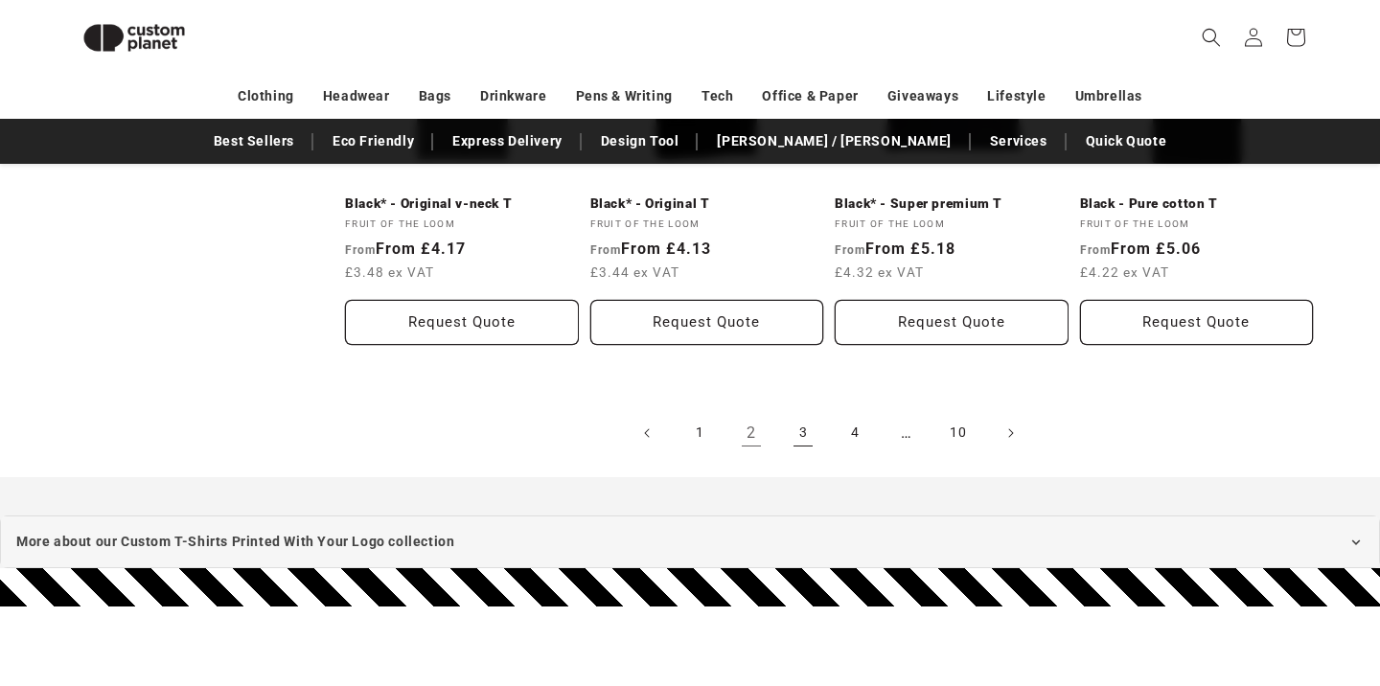
click at [812, 447] on link "3" at bounding box center [803, 433] width 42 height 42
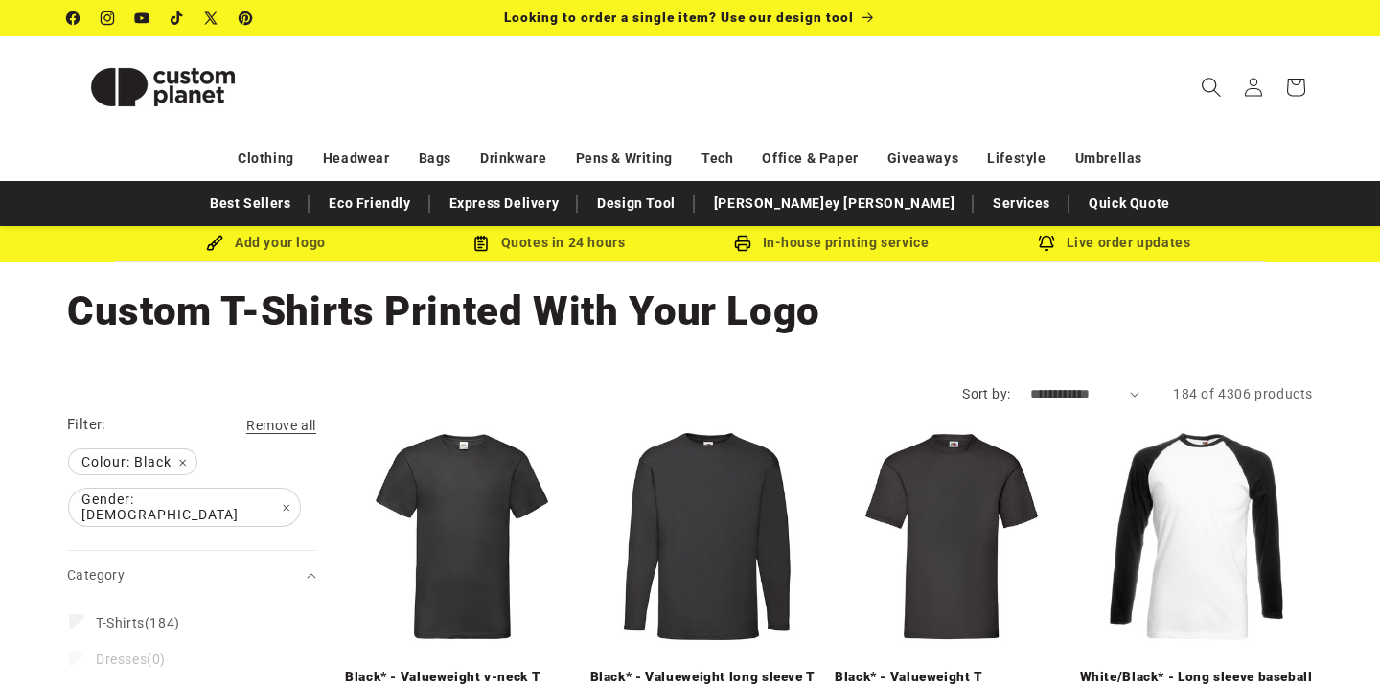
click at [1212, 88] on icon "Search" at bounding box center [1211, 87] width 20 height 20
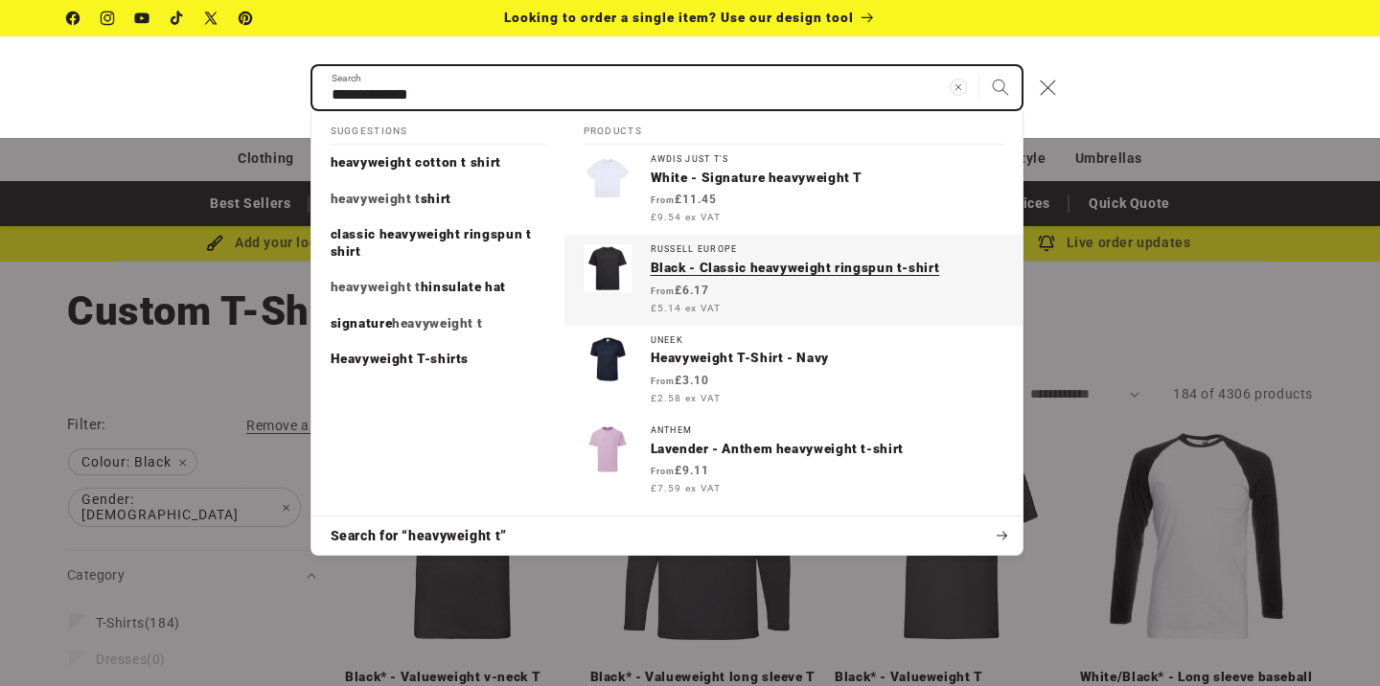
type input "**********"
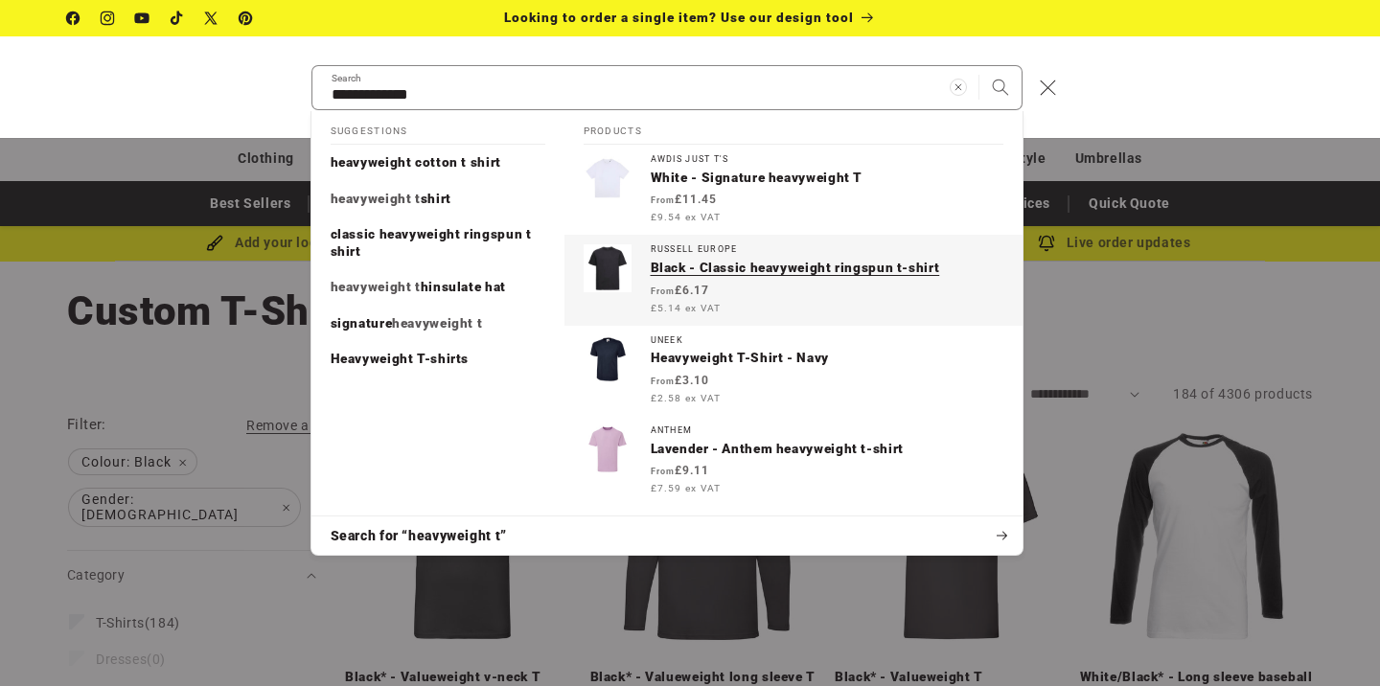
click at [890, 303] on div "Regular price From £6.17 £5.14 ex VAT Regular price Sale price £6.17 Unit price…" at bounding box center [827, 299] width 353 height 35
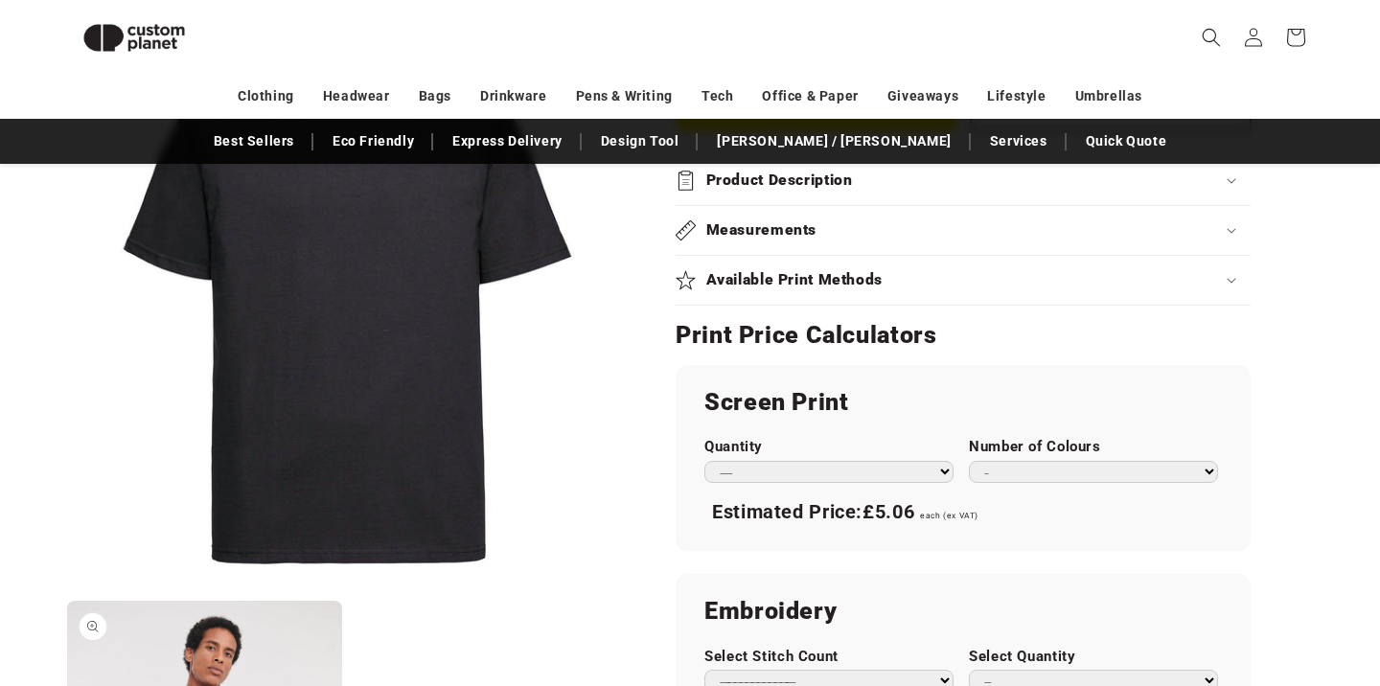
scroll to position [905, 0]
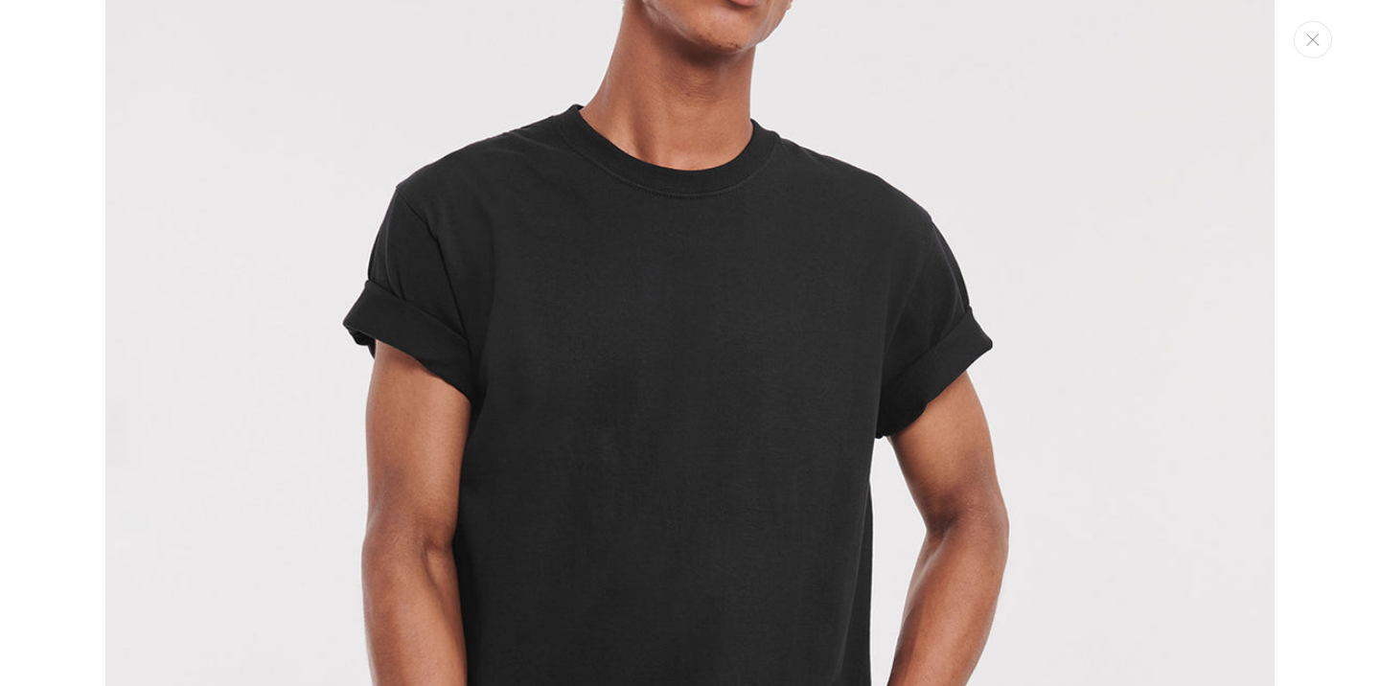
scroll to position [1516, 0]
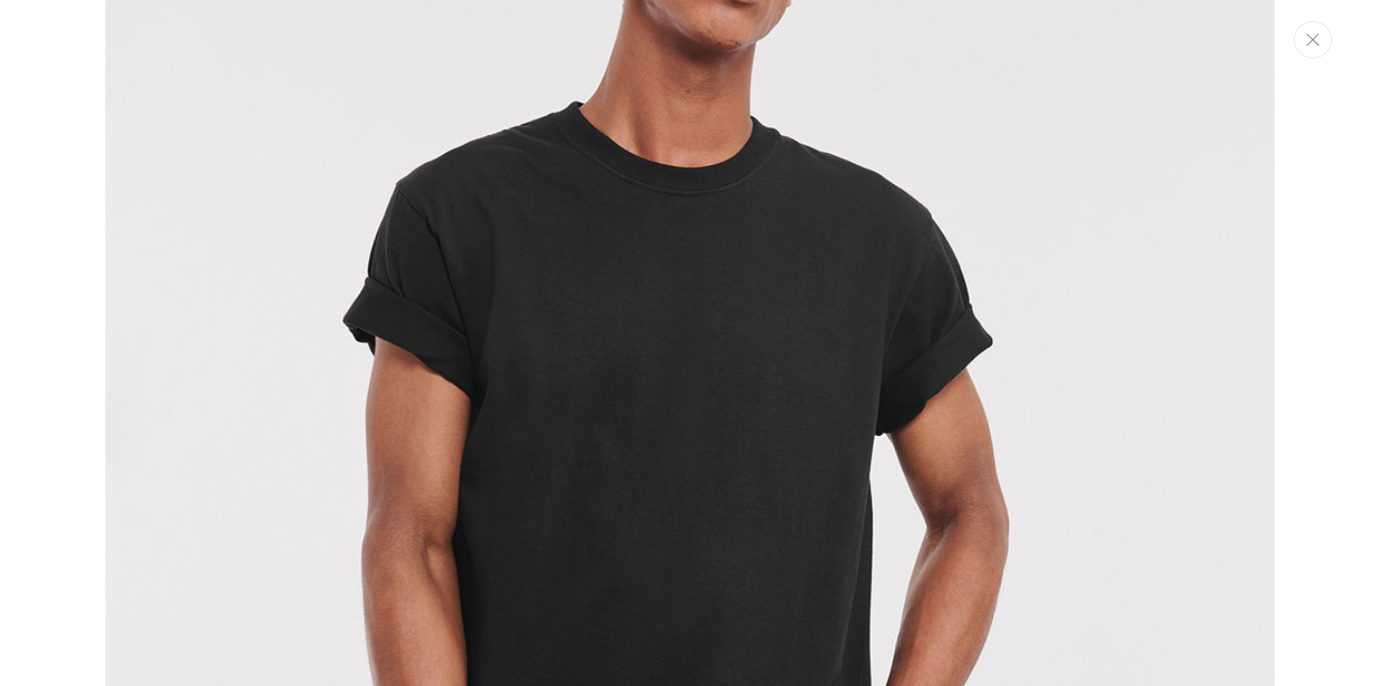
click at [1323, 43] on button "Close" at bounding box center [1313, 39] width 38 height 37
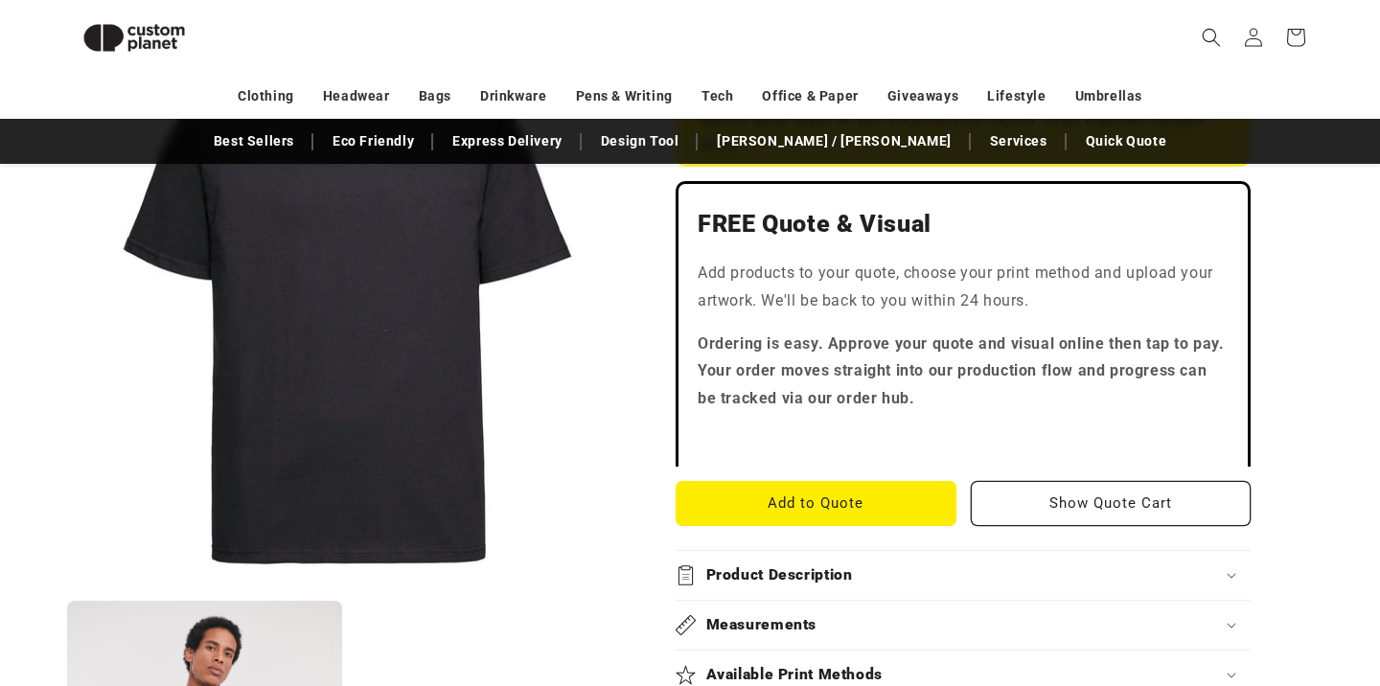
scroll to position [514, 0]
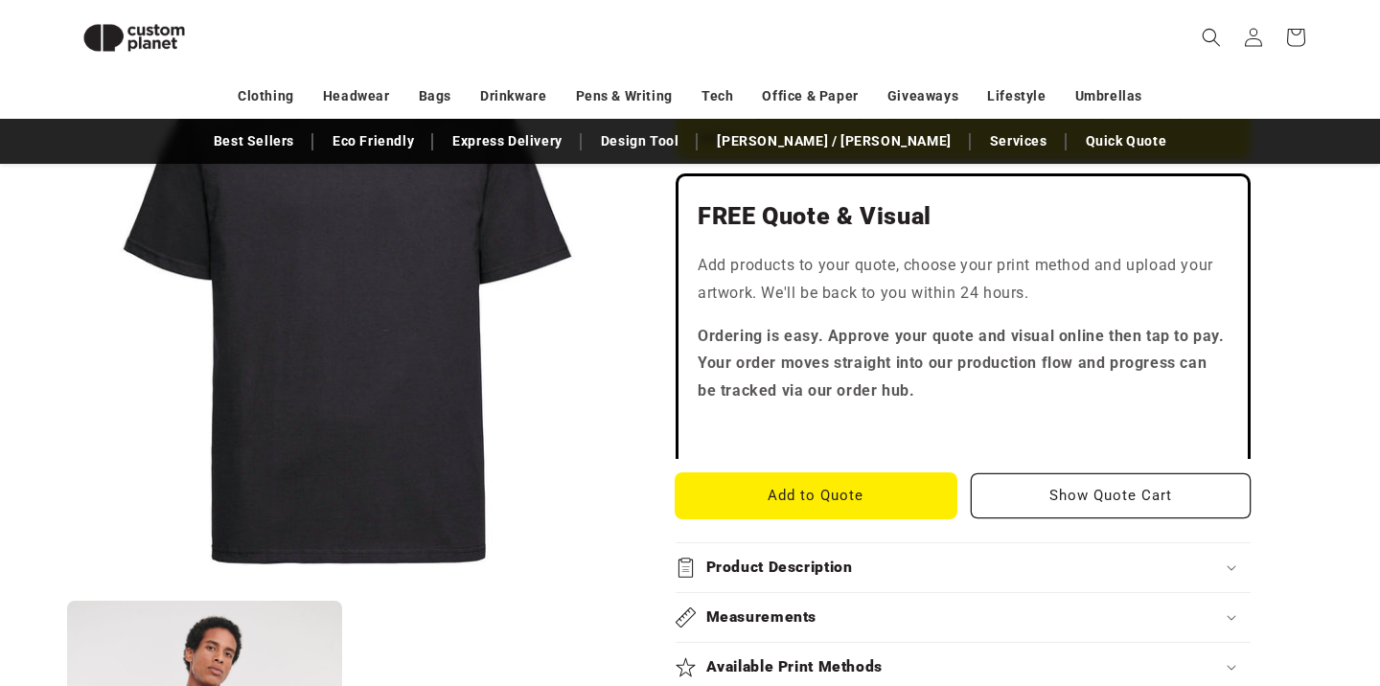
click at [898, 496] on button "Add to Quote" at bounding box center [816, 495] width 281 height 45
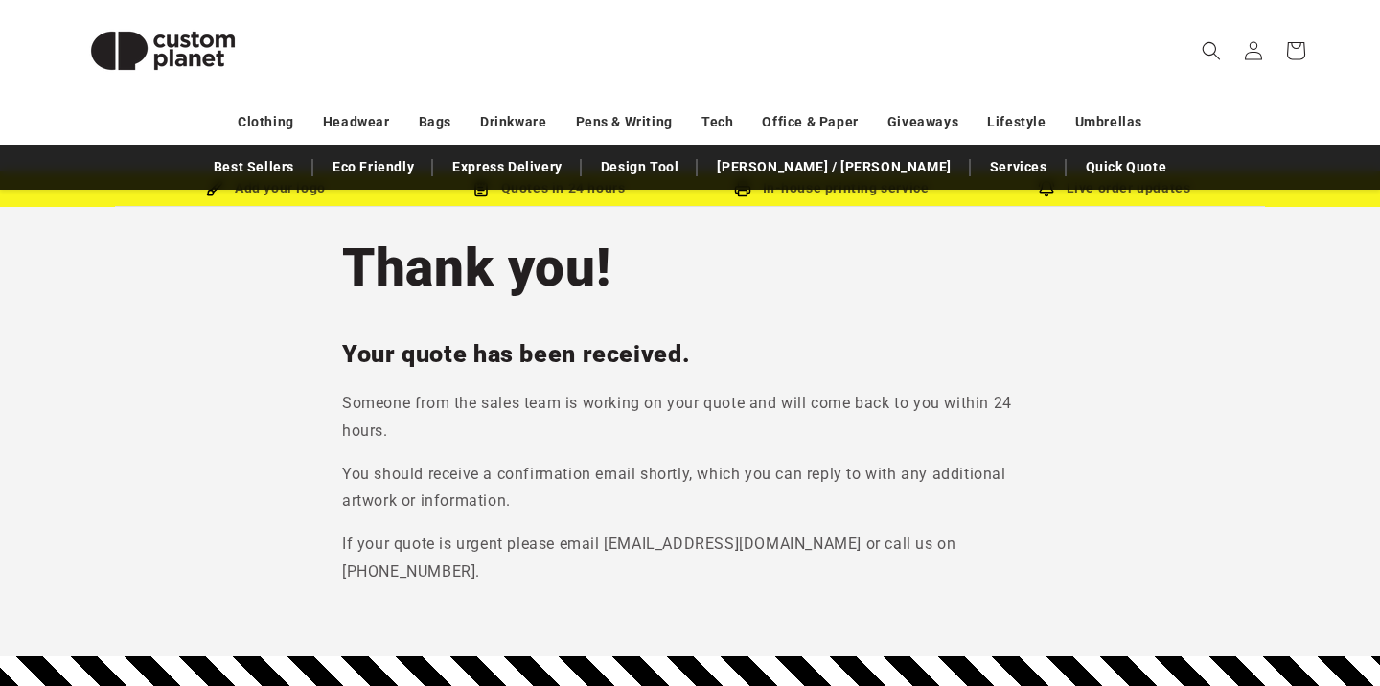
scroll to position [185, 0]
